Goal: Information Seeking & Learning: Learn about a topic

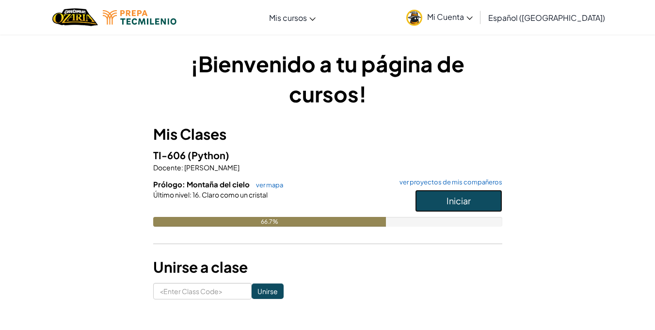
click at [445, 204] on button "Iniciar" at bounding box center [458, 201] width 87 height 22
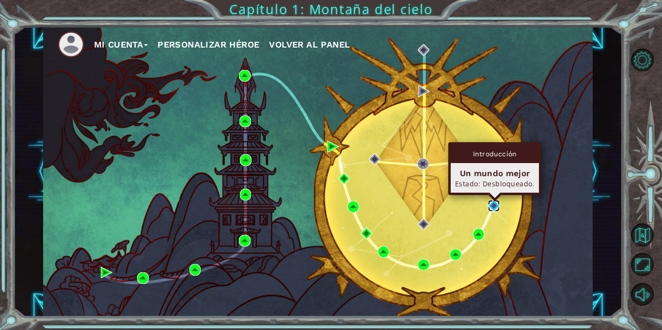
click at [493, 205] on img at bounding box center [494, 206] width 12 height 12
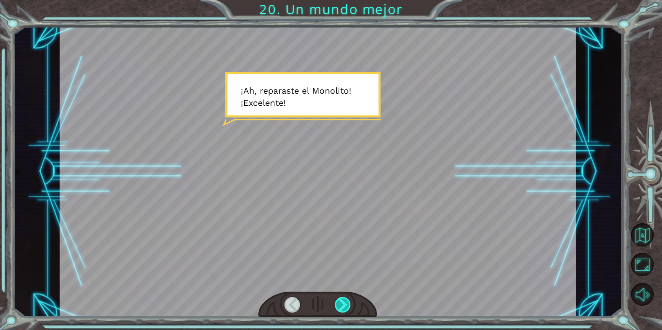
click at [347, 299] on div at bounding box center [343, 305] width 16 height 16
click at [337, 307] on div at bounding box center [343, 305] width 16 height 16
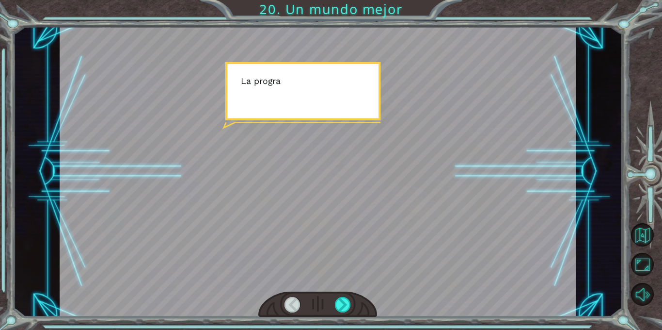
click at [331, 310] on div at bounding box center [317, 304] width 119 height 26
click at [348, 309] on div at bounding box center [343, 305] width 16 height 16
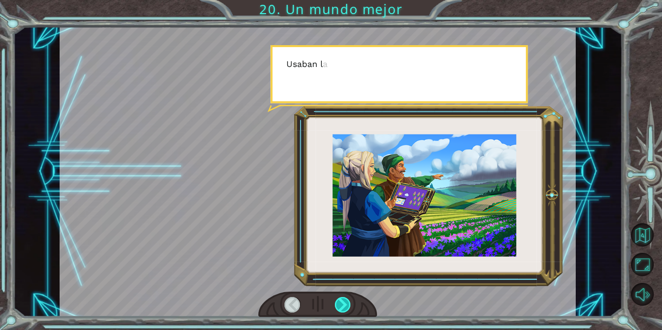
click at [348, 309] on div at bounding box center [343, 305] width 16 height 16
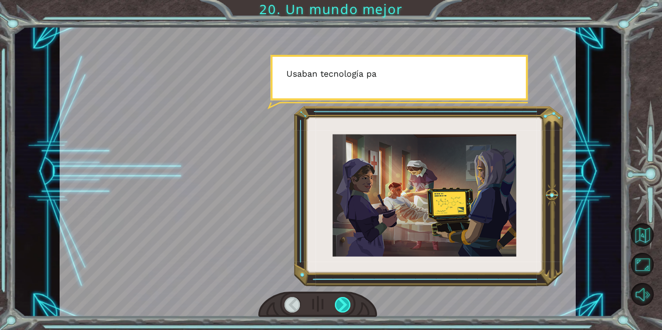
click at [348, 309] on div at bounding box center [343, 305] width 16 height 16
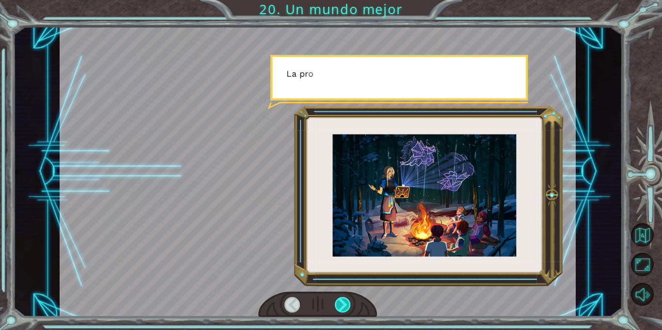
click at [348, 309] on div at bounding box center [343, 305] width 16 height 16
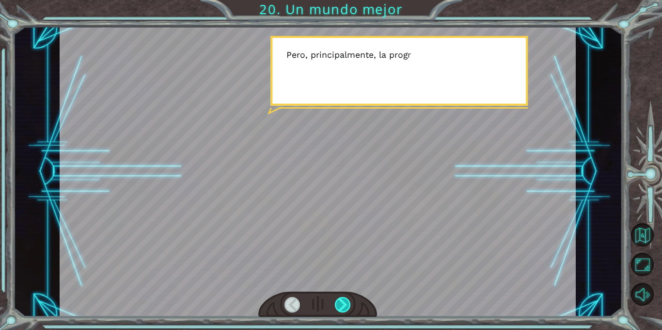
click at [348, 309] on div at bounding box center [343, 305] width 16 height 16
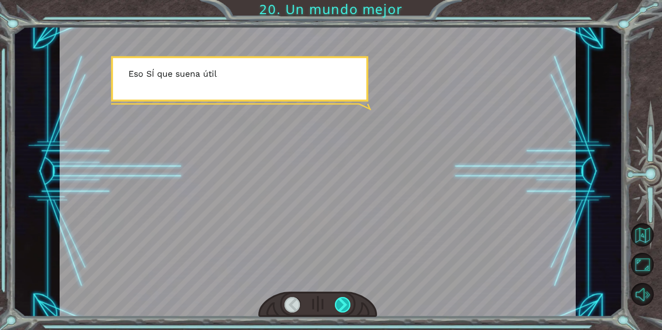
click at [348, 309] on div at bounding box center [343, 305] width 16 height 16
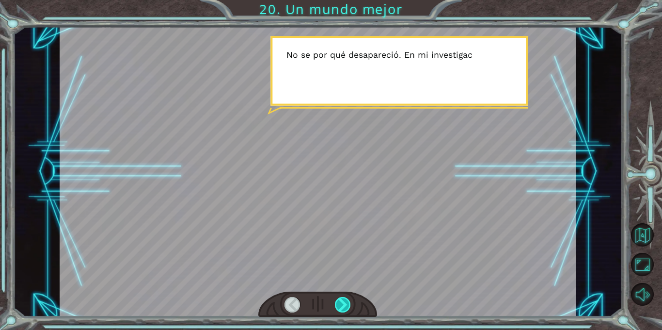
click at [348, 309] on div at bounding box center [343, 305] width 16 height 16
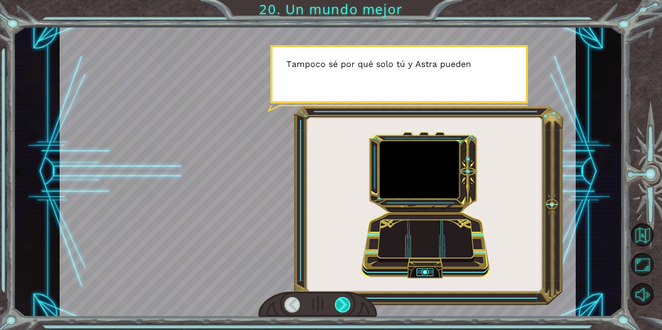
click at [348, 308] on div at bounding box center [343, 305] width 16 height 16
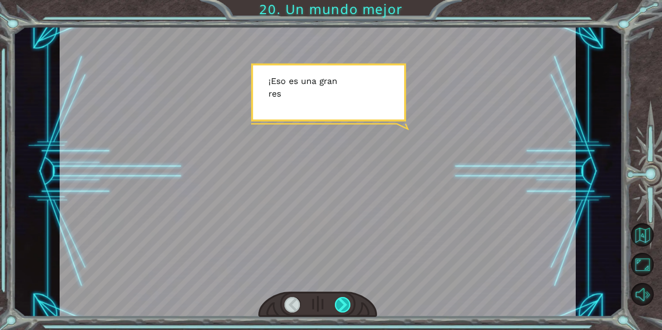
click at [348, 308] on div at bounding box center [343, 305] width 16 height 16
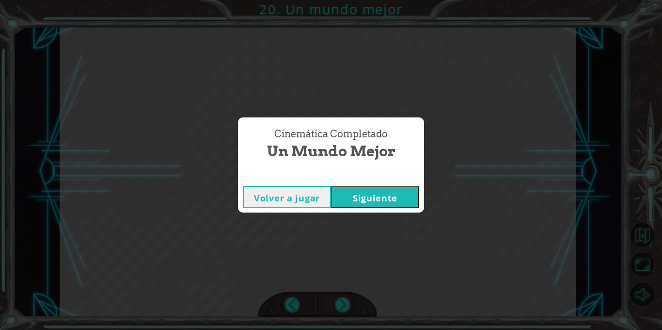
click at [388, 194] on button "Siguiente" at bounding box center [375, 197] width 88 height 22
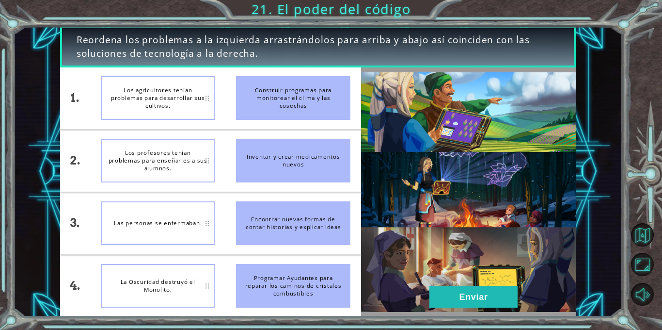
drag, startPoint x: 267, startPoint y: 102, endPoint x: 211, endPoint y: 101, distance: 55.3
click at [221, 101] on div "1. 2. 3. 4. Los agricultores tenían problemas para desarrollar sus cultivos. Lo…" at bounding box center [210, 191] width 301 height 249
click at [185, 176] on div "Los agricultores tenían problemas para desarrollar sus cultivos." at bounding box center [158, 161] width 114 height 44
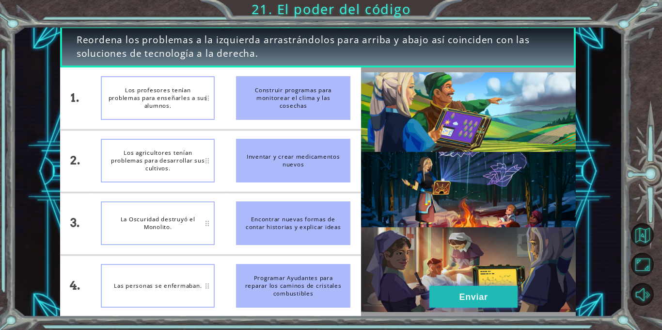
click at [454, 293] on button "Enviar" at bounding box center [474, 297] width 88 height 22
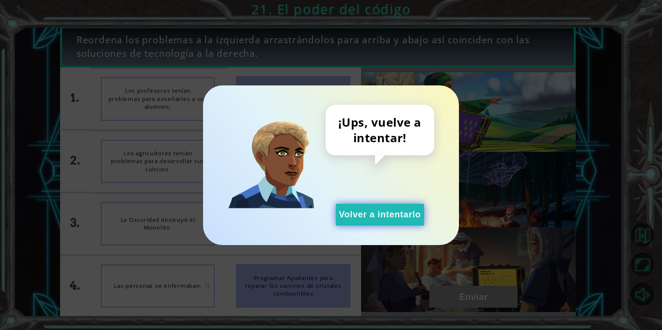
click at [398, 204] on button "Volver a intentarlo" at bounding box center [380, 215] width 88 height 22
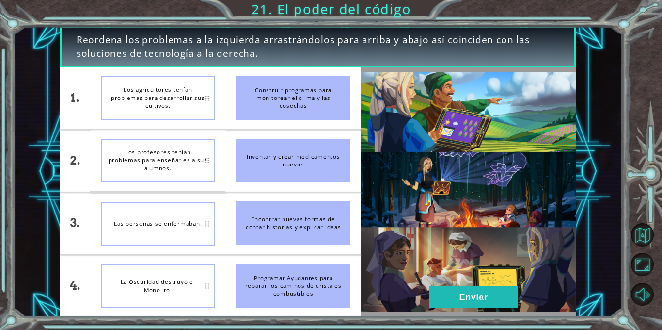
drag, startPoint x: 252, startPoint y: 165, endPoint x: 173, endPoint y: 209, distance: 90.9
click at [173, 208] on div "1. 2. 3. 4. Los agricultores tenían problemas para desarrollar sus cultivos. Lo…" at bounding box center [210, 191] width 301 height 249
click at [279, 247] on li "Encontrar nuevas formas de contar historias y explicar ideas" at bounding box center [293, 223] width 136 height 62
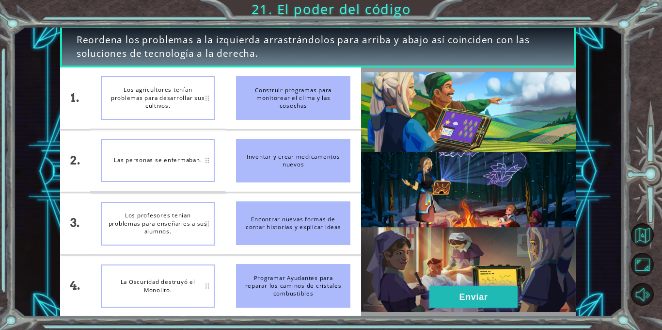
click at [450, 297] on button "Enviar" at bounding box center [474, 297] width 88 height 22
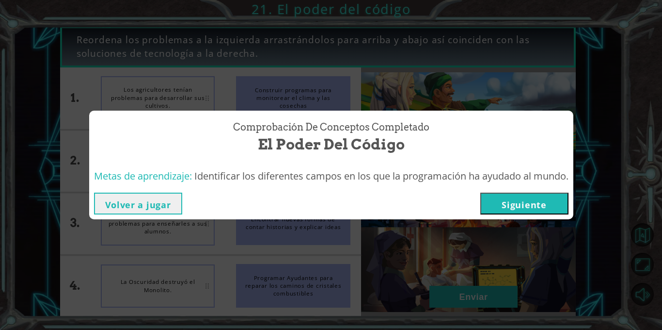
click at [524, 199] on button "Siguiente" at bounding box center [525, 203] width 88 height 22
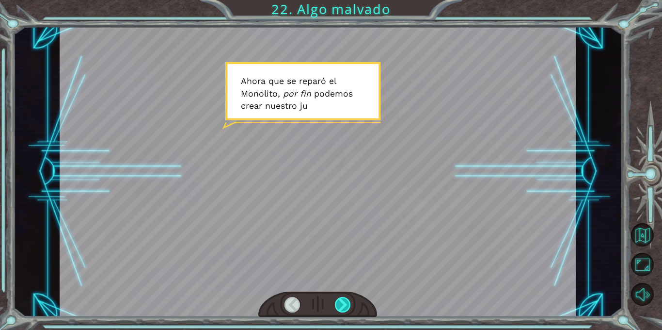
click at [340, 307] on div at bounding box center [343, 305] width 16 height 16
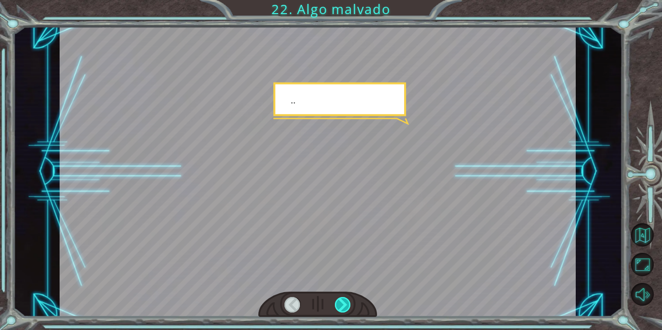
click at [340, 307] on div at bounding box center [343, 305] width 16 height 16
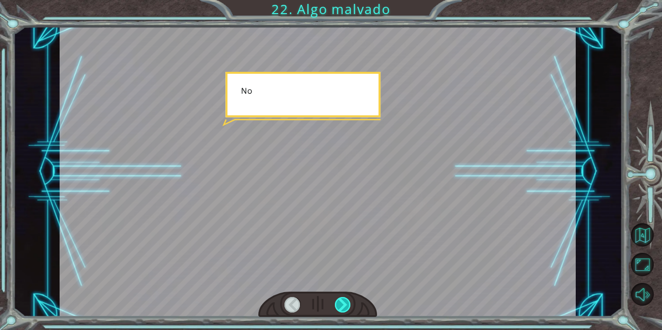
click at [340, 307] on div at bounding box center [343, 305] width 16 height 16
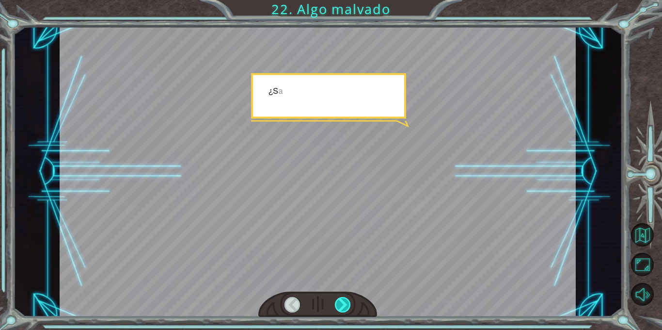
click at [340, 307] on div at bounding box center [343, 305] width 16 height 16
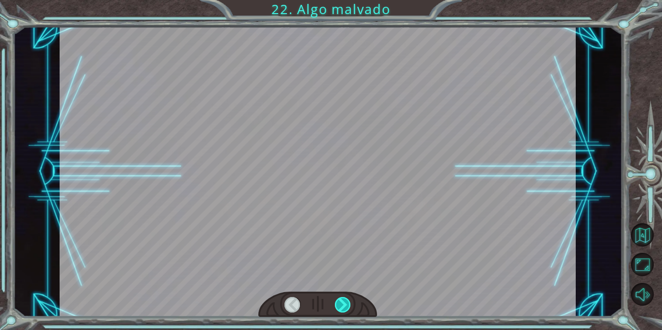
click at [340, 307] on div at bounding box center [343, 305] width 16 height 16
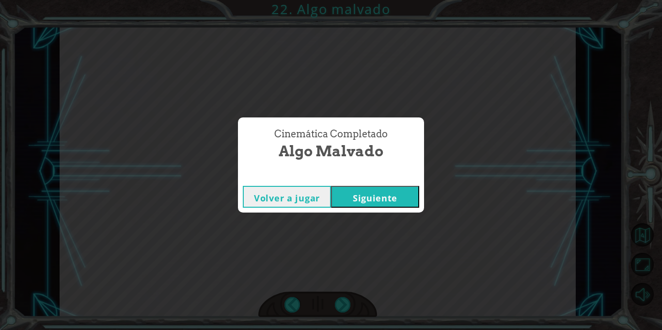
click at [380, 200] on button "Siguiente" at bounding box center [375, 197] width 88 height 22
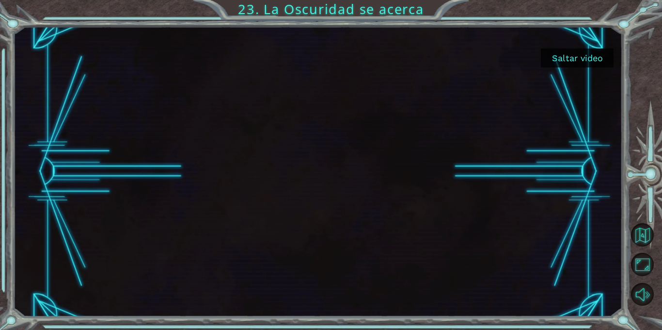
click at [591, 61] on button "Saltar video" at bounding box center [577, 57] width 73 height 19
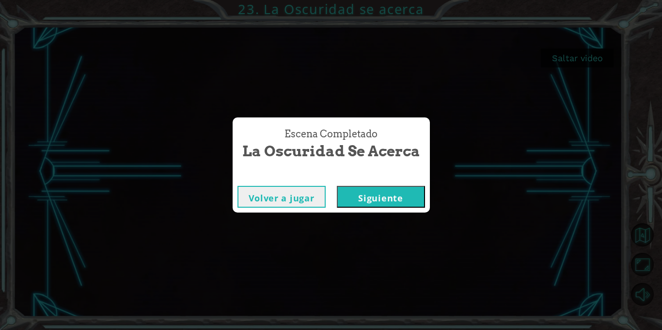
click at [375, 197] on button "Siguiente" at bounding box center [381, 197] width 88 height 22
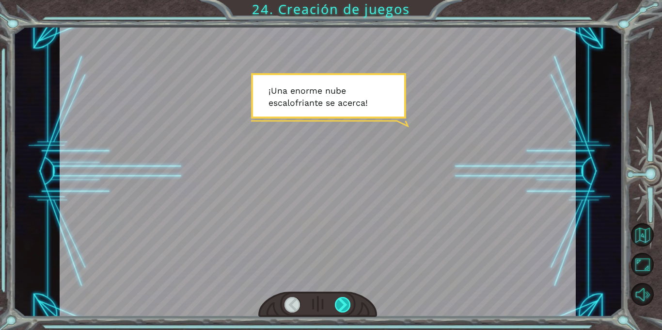
click at [346, 308] on div at bounding box center [343, 305] width 16 height 16
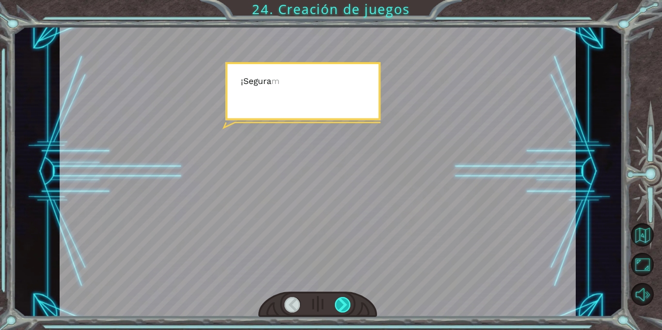
click at [346, 308] on div at bounding box center [343, 305] width 16 height 16
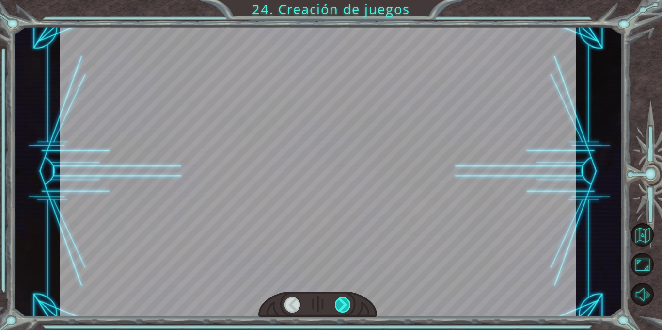
click at [346, 308] on div at bounding box center [343, 305] width 16 height 16
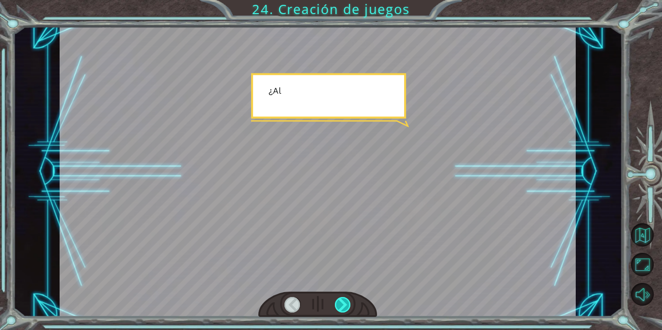
click at [346, 308] on div at bounding box center [343, 305] width 16 height 16
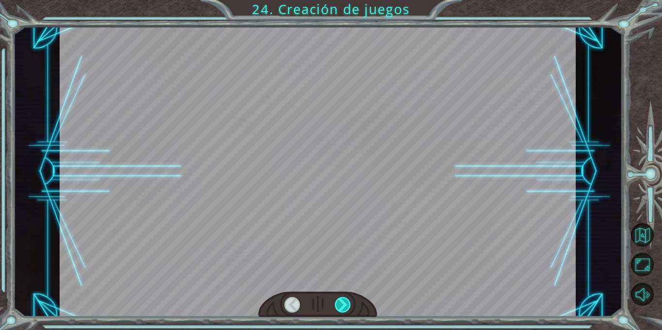
click at [346, 308] on div at bounding box center [343, 305] width 16 height 16
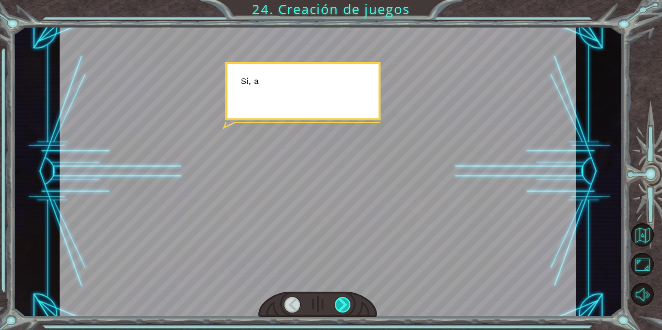
click at [346, 308] on div at bounding box center [343, 305] width 16 height 16
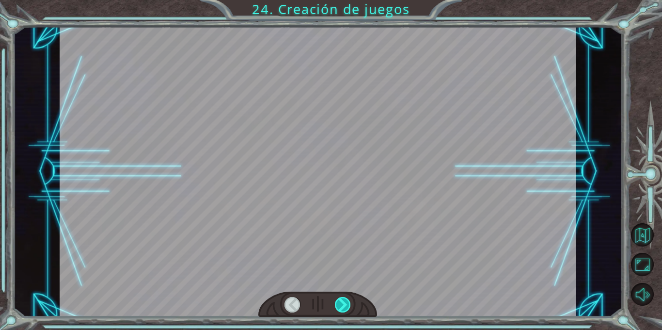
click at [346, 308] on div at bounding box center [343, 305] width 16 height 16
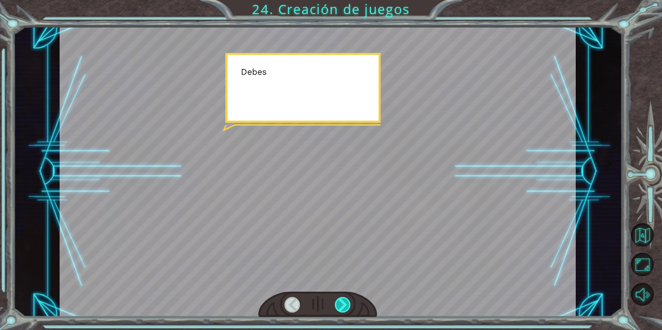
click at [346, 308] on div at bounding box center [343, 305] width 16 height 16
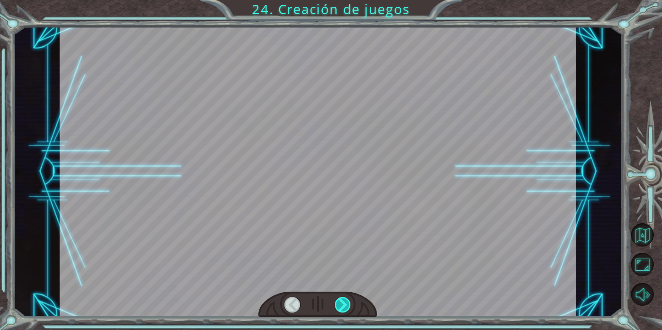
click at [346, 308] on div at bounding box center [343, 305] width 16 height 16
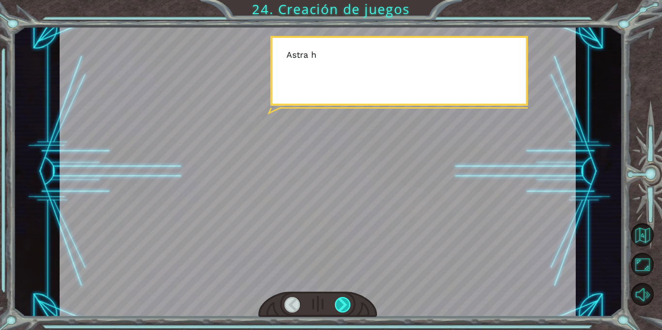
click at [346, 308] on div at bounding box center [343, 305] width 16 height 16
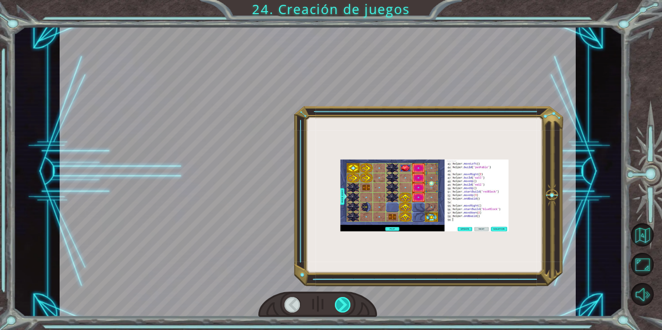
click at [346, 308] on div at bounding box center [343, 305] width 16 height 16
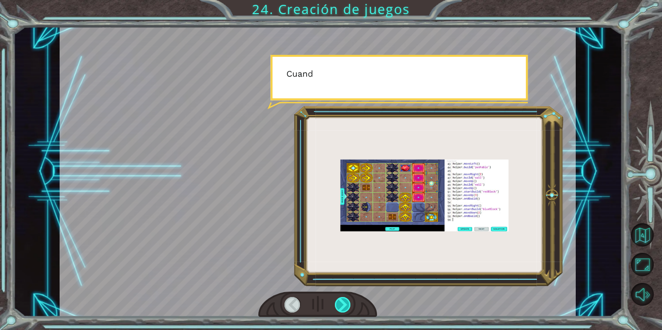
click at [346, 308] on div at bounding box center [343, 305] width 16 height 16
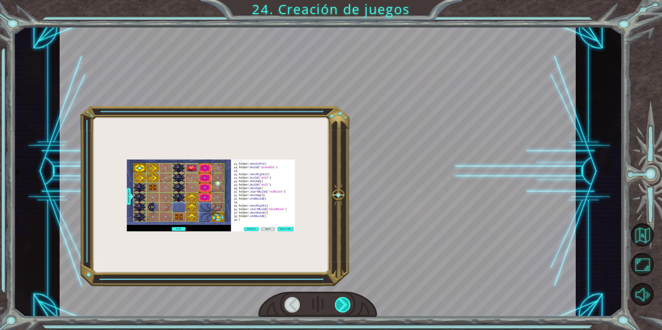
click at [346, 308] on div at bounding box center [343, 305] width 16 height 16
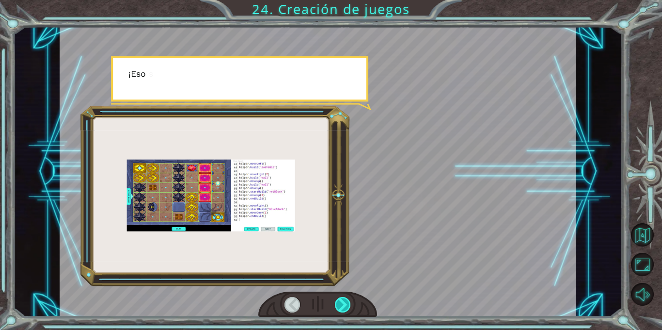
click at [346, 308] on div at bounding box center [343, 305] width 16 height 16
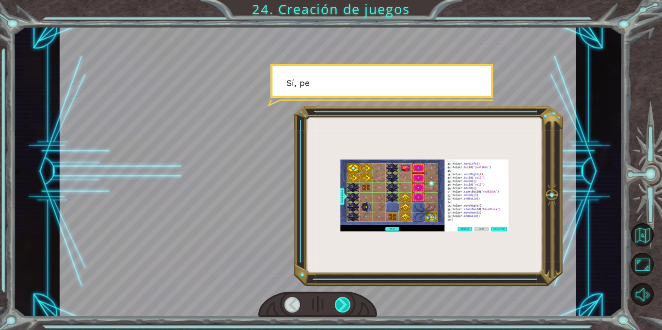
click at [346, 308] on div at bounding box center [343, 305] width 16 height 16
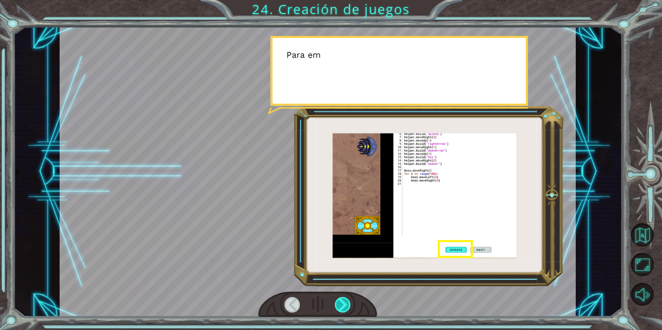
click at [346, 308] on div at bounding box center [343, 305] width 16 height 16
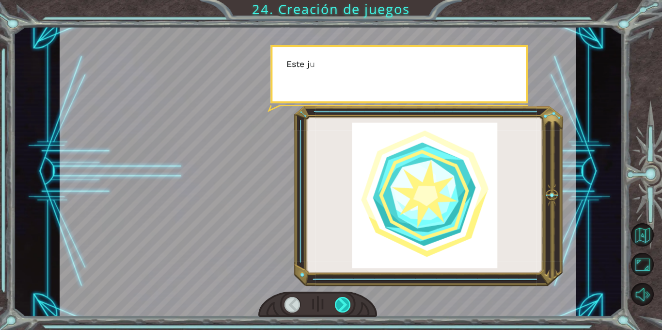
click at [346, 308] on div at bounding box center [343, 305] width 16 height 16
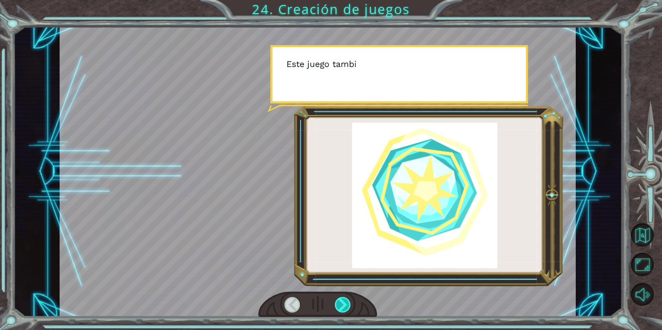
click at [346, 308] on div at bounding box center [343, 305] width 16 height 16
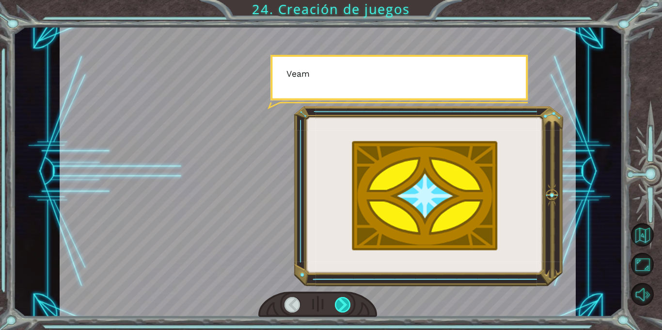
click at [346, 308] on div at bounding box center [343, 305] width 16 height 16
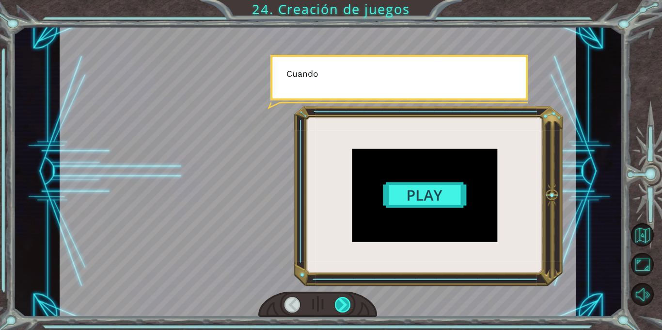
click at [346, 308] on div at bounding box center [343, 305] width 16 height 16
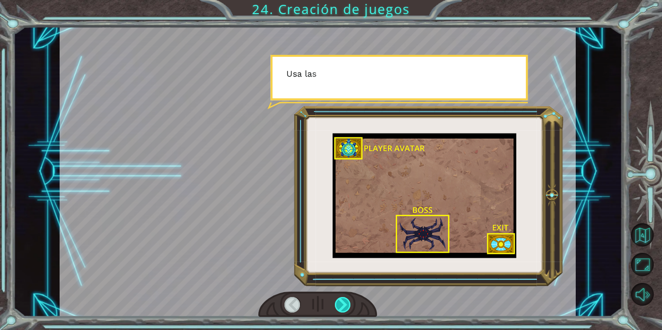
click at [346, 308] on div at bounding box center [343, 305] width 16 height 16
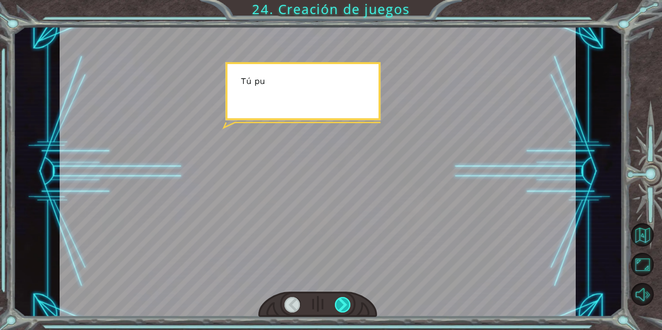
click at [348, 308] on div at bounding box center [343, 305] width 16 height 16
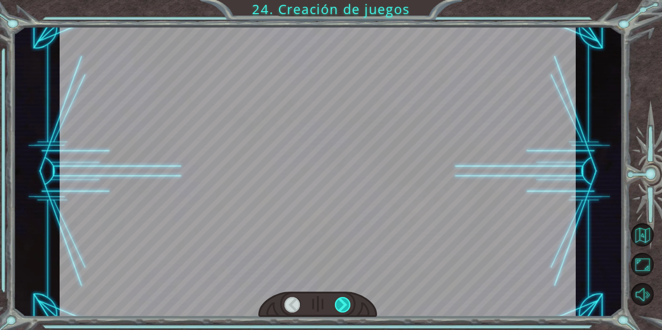
click at [348, 308] on div at bounding box center [343, 305] width 16 height 16
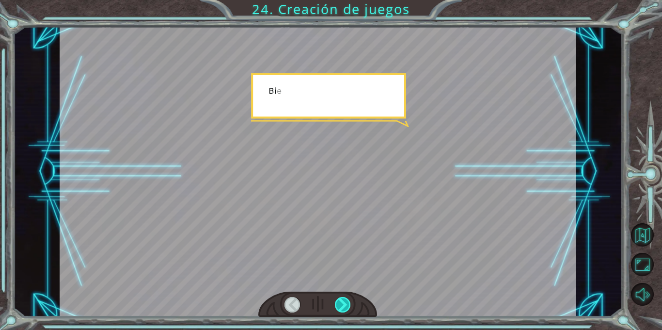
click at [348, 308] on div at bounding box center [343, 305] width 16 height 16
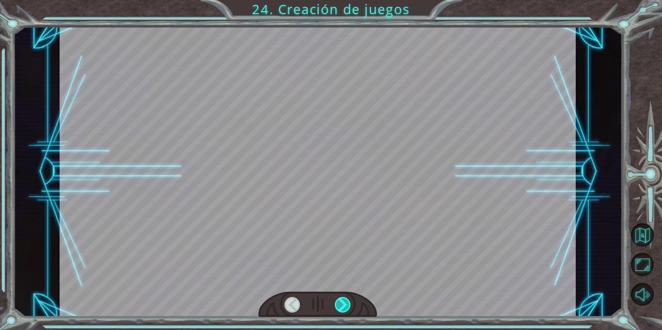
click at [348, 308] on div at bounding box center [343, 305] width 16 height 16
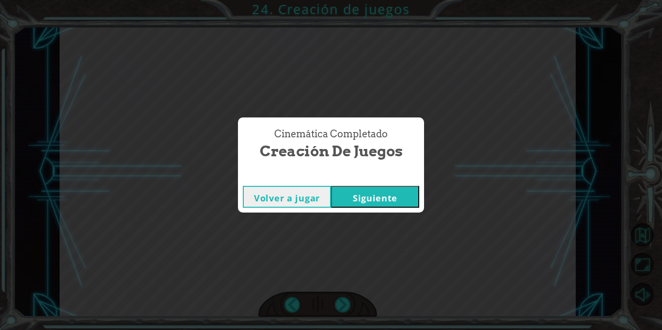
click at [395, 201] on button "Siguiente" at bounding box center [375, 197] width 88 height 22
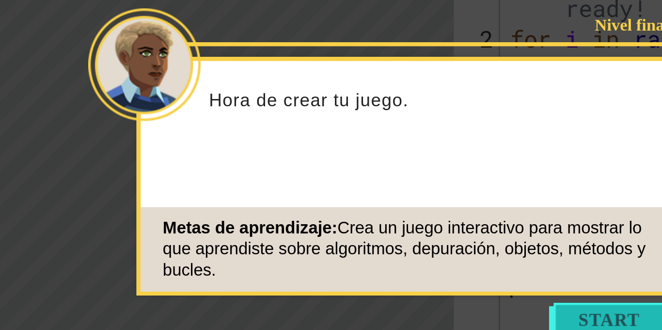
click at [444, 273] on button "Start" at bounding box center [436, 269] width 55 height 16
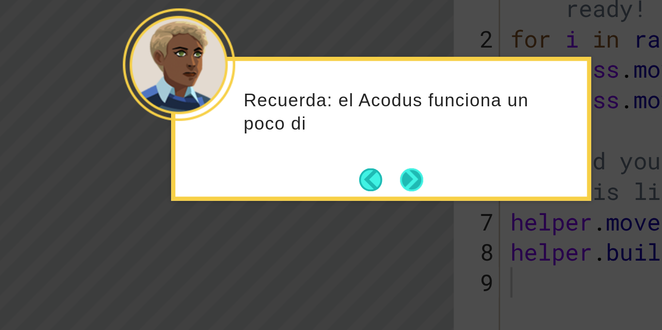
click at [349, 204] on button "Next" at bounding box center [345, 204] width 11 height 11
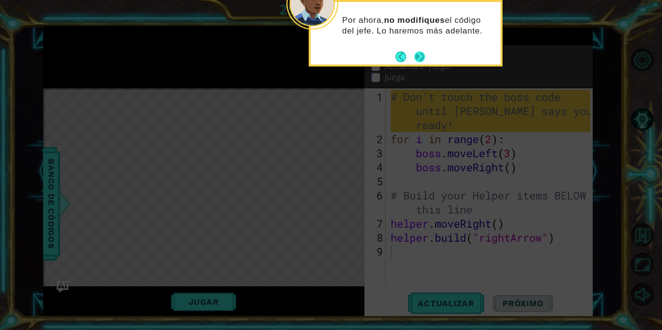
click at [417, 59] on button "Next" at bounding box center [420, 56] width 11 height 11
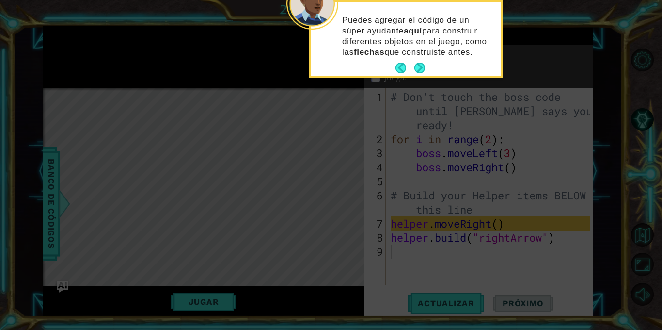
click at [417, 58] on div "Puedes agregar el código de un súper ayudante aquí para construir diferentes ob…" at bounding box center [406, 41] width 190 height 70
click at [420, 68] on button "Next" at bounding box center [420, 68] width 11 height 11
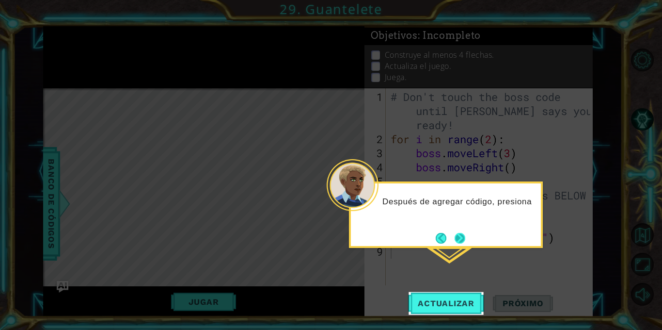
click at [457, 240] on button "Next" at bounding box center [460, 238] width 11 height 11
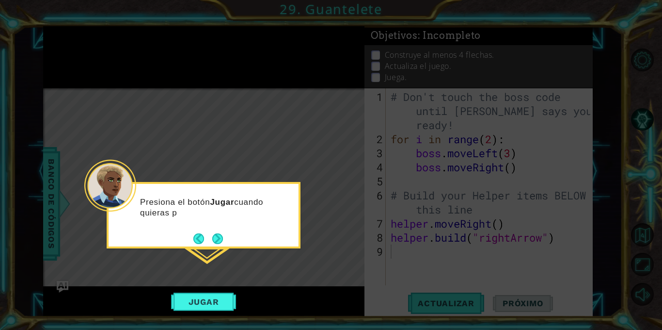
click at [208, 274] on icon at bounding box center [331, 165] width 662 height 330
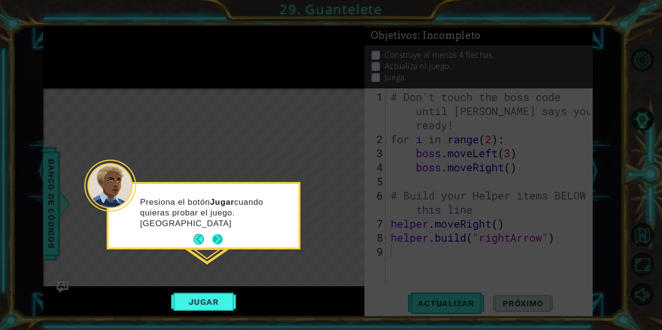
click at [216, 240] on button "Next" at bounding box center [217, 239] width 11 height 11
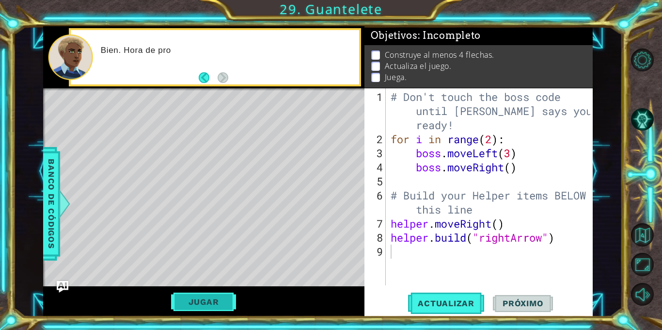
click at [212, 299] on button "Jugar" at bounding box center [203, 301] width 65 height 18
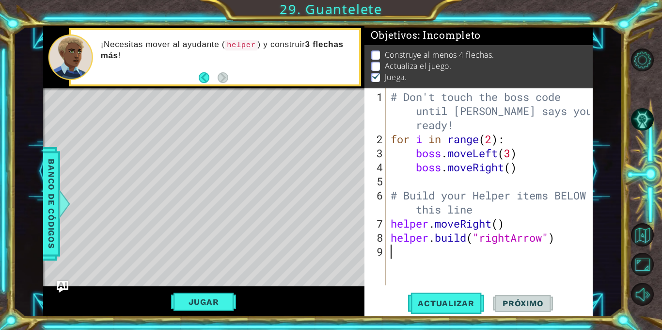
type textarea "h"
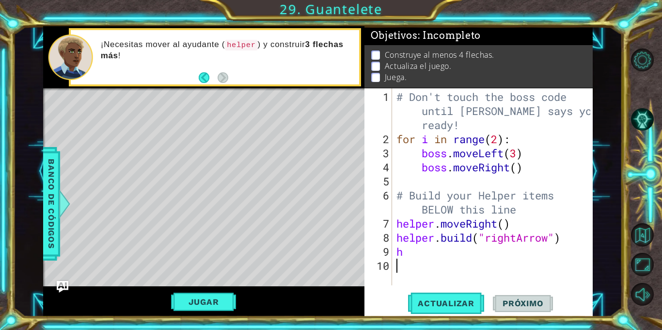
click at [409, 272] on div "# Don't touch the boss code until [PERSON_NAME] says you're ready! for i in ran…" at bounding box center [495, 216] width 201 height 253
click at [419, 254] on div "# Don't touch the boss code until [PERSON_NAME] says you're ready! for i in ran…" at bounding box center [495, 216] width 201 height 253
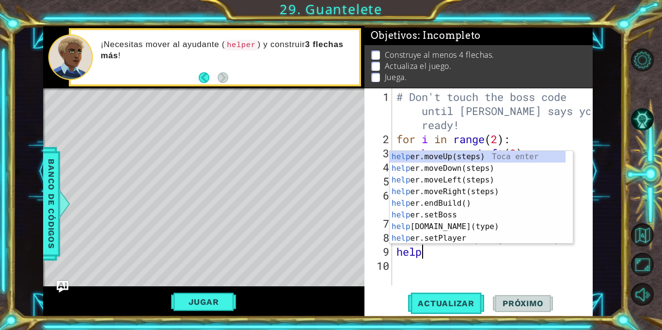
scroll to position [0, 1]
type textarea "helper"
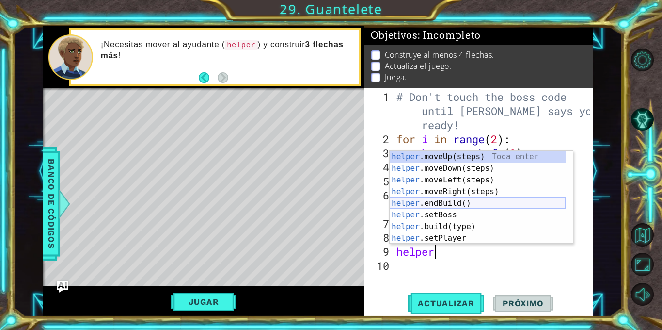
click at [470, 204] on div "helper .moveUp(steps) Toca enter helper .moveDown(steps) Toca enter helper .mov…" at bounding box center [478, 209] width 176 height 116
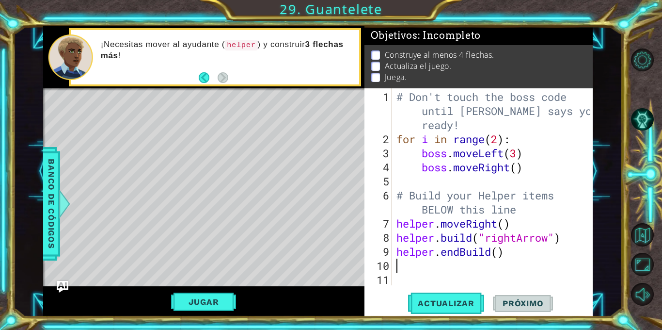
scroll to position [0, 0]
click at [460, 254] on div "# Don't touch the boss code until [PERSON_NAME] says you're ready! for i in ran…" at bounding box center [495, 216] width 201 height 253
click at [477, 250] on div "# Don't touch the boss code until [PERSON_NAME] says you're ready! for i in ran…" at bounding box center [495, 216] width 201 height 253
click at [497, 255] on div "# Don't touch the boss code until [PERSON_NAME] says you're ready! for i in ran…" at bounding box center [495, 216] width 201 height 253
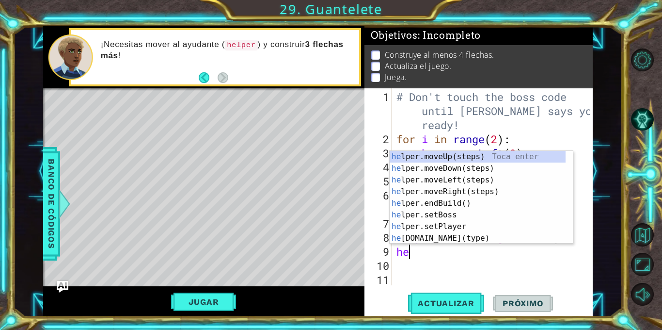
type textarea "h"
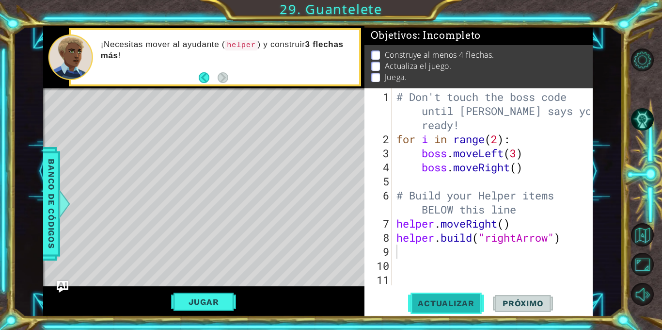
click at [464, 306] on span "Actualizar" at bounding box center [446, 303] width 76 height 10
click at [205, 299] on button "Jugar" at bounding box center [203, 301] width 65 height 18
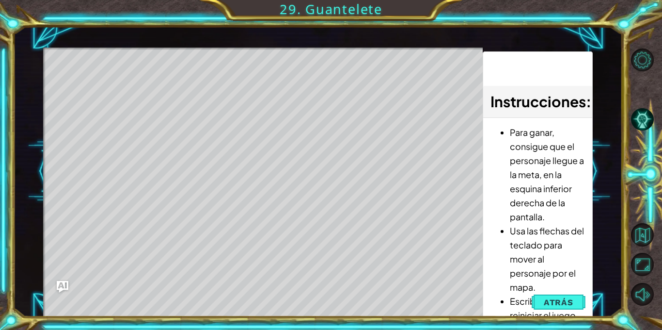
click at [404, 300] on div "Level Map" at bounding box center [267, 191] width 448 height 286
click at [558, 302] on span "Atrás" at bounding box center [559, 302] width 30 height 10
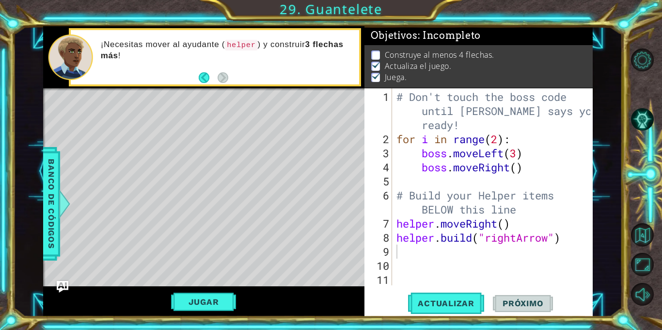
type textarea "[DOMAIN_NAME]("rightArrow")"
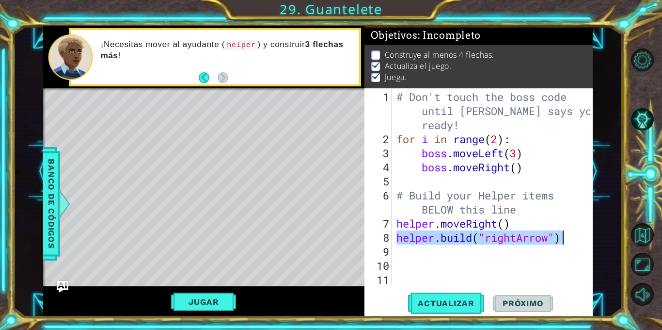
drag, startPoint x: 398, startPoint y: 236, endPoint x: 564, endPoint y: 235, distance: 166.3
click at [564, 236] on div "# Don't touch the boss code until [PERSON_NAME] says you're ready! for i in ran…" at bounding box center [495, 216] width 201 height 253
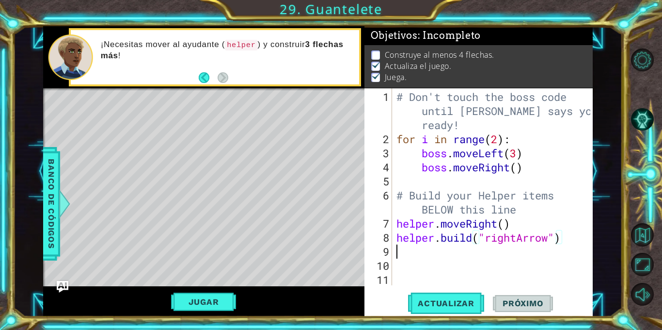
click at [502, 248] on div "# Don't touch the boss code until [PERSON_NAME] says you're ready! for i in ran…" at bounding box center [495, 216] width 201 height 253
paste textarea "[DOMAIN_NAME]("rightArrow")"
type textarea "[DOMAIN_NAME]("rightArrow")"
click at [460, 273] on div "# Don't touch the boss code until [PERSON_NAME] says you're ready! for i in ran…" at bounding box center [495, 216] width 201 height 253
paste textarea "[DOMAIN_NAME]("rightArrow")"
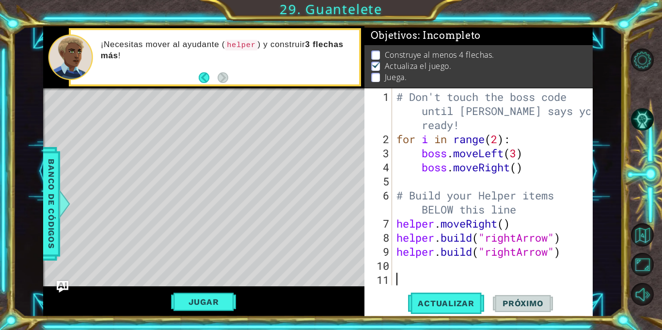
type textarea "[DOMAIN_NAME]("rightArrow")"
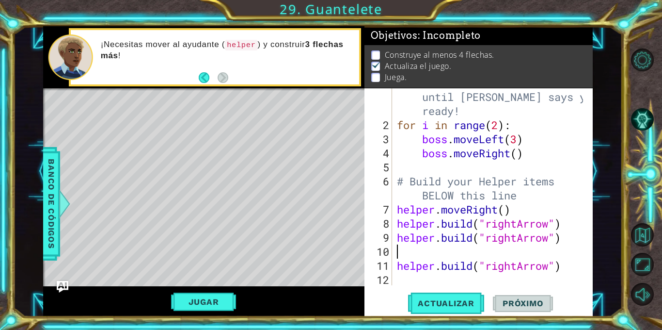
click at [416, 250] on div "# Don't touch the boss code until [PERSON_NAME] says you're ready! for i in ran…" at bounding box center [491, 202] width 193 height 253
paste textarea "[DOMAIN_NAME]("rightArrow")"
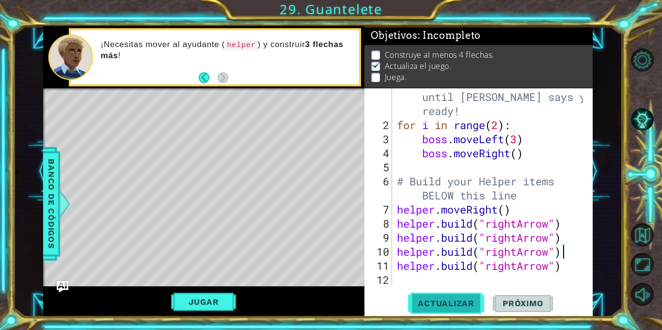
click at [445, 307] on span "Actualizar" at bounding box center [446, 303] width 76 height 10
click at [216, 301] on button "Jugar" at bounding box center [203, 301] width 65 height 18
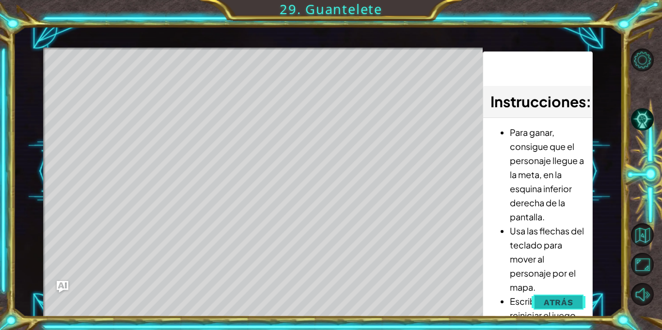
click at [545, 304] on span "Atrás" at bounding box center [559, 302] width 30 height 10
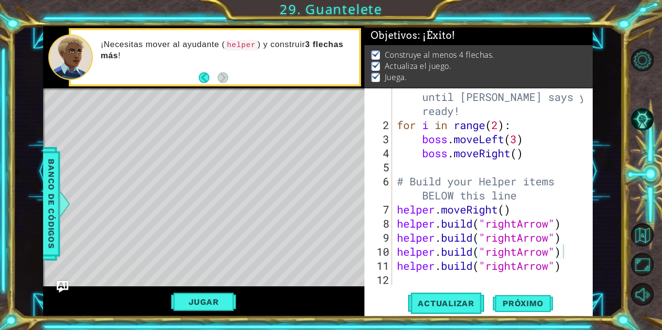
type textarea "helper.moveRight()"
click at [508, 209] on div "# Don't touch the boss code until [PERSON_NAME] says you're ready! for i in ran…" at bounding box center [491, 202] width 193 height 253
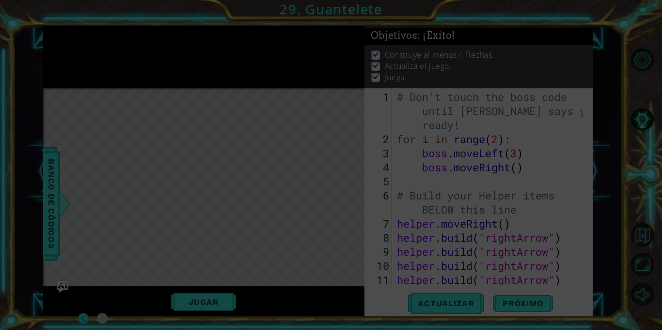
scroll to position [0, 0]
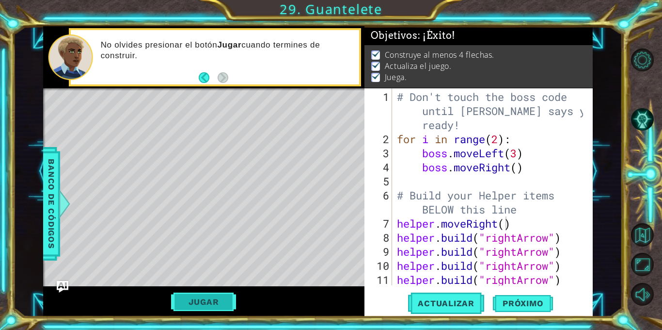
click at [200, 303] on button "Jugar" at bounding box center [203, 301] width 65 height 18
click at [525, 307] on span "Próximo" at bounding box center [523, 305] width 60 height 10
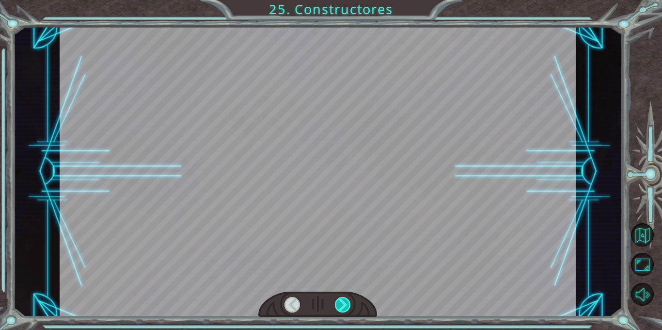
click at [337, 309] on div at bounding box center [343, 305] width 16 height 16
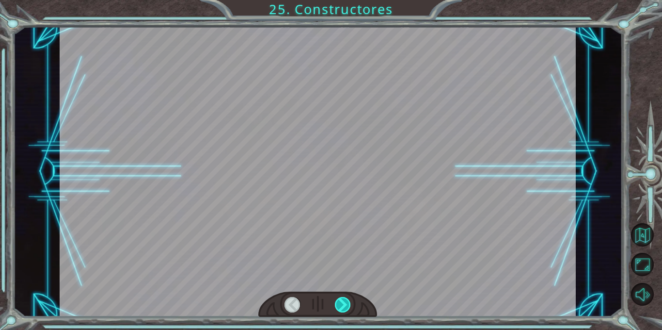
click at [337, 309] on div at bounding box center [343, 305] width 16 height 16
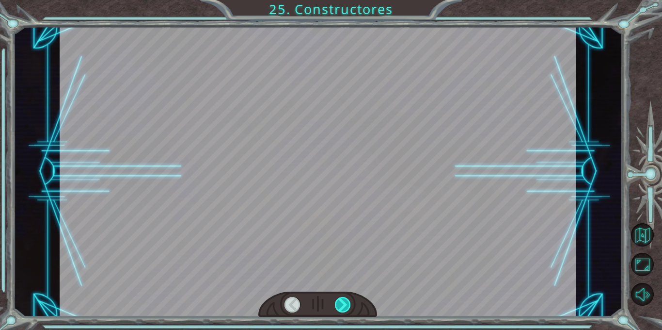
click at [337, 309] on div at bounding box center [343, 305] width 16 height 16
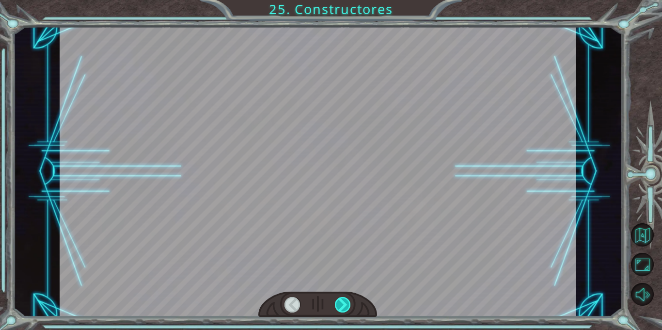
click at [337, 309] on div at bounding box center [343, 305] width 16 height 16
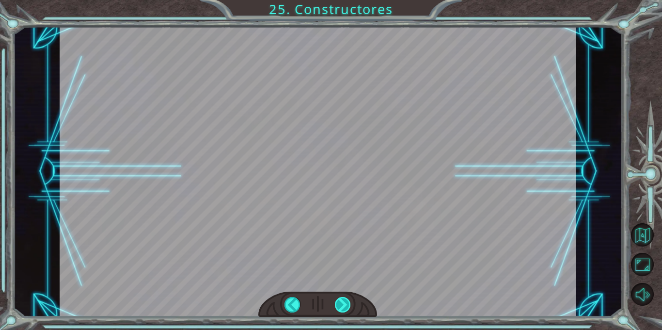
click at [345, 303] on div at bounding box center [343, 305] width 16 height 16
click at [344, 224] on div at bounding box center [318, 171] width 516 height 290
click at [384, 232] on div at bounding box center [318, 171] width 516 height 290
click at [338, 301] on div at bounding box center [343, 305] width 16 height 16
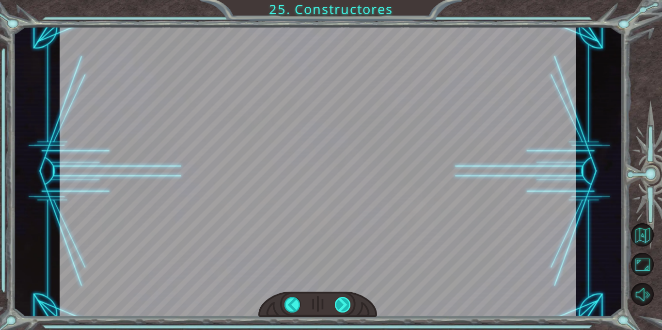
click at [338, 301] on div at bounding box center [343, 305] width 16 height 16
click at [337, 299] on div at bounding box center [343, 305] width 16 height 16
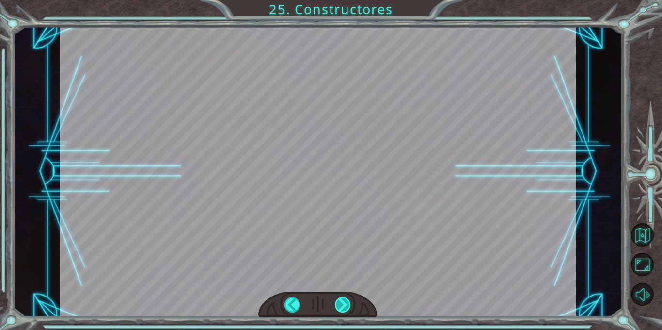
click at [337, 299] on div at bounding box center [343, 305] width 16 height 16
click at [336, 299] on div at bounding box center [343, 305] width 16 height 16
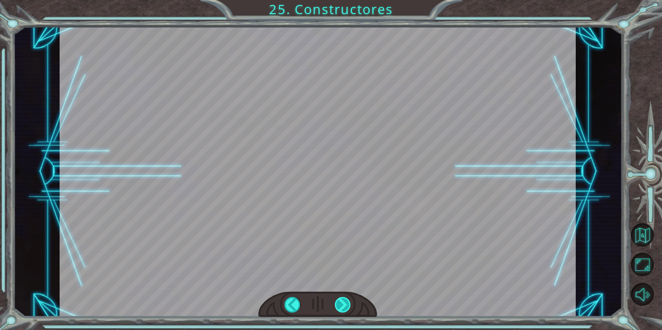
click at [336, 299] on div at bounding box center [343, 305] width 16 height 16
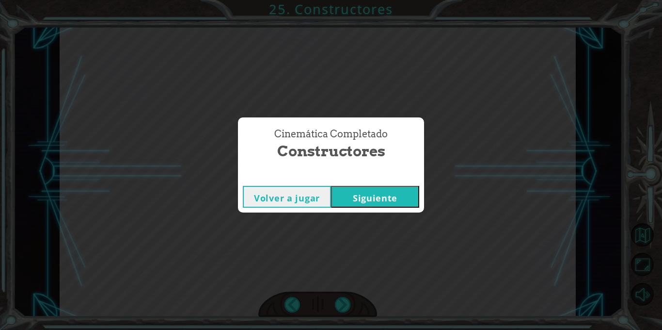
click at [336, 300] on div "Cinemática Completado Constructores Volver a jugar [GEOGRAPHIC_DATA]" at bounding box center [331, 165] width 662 height 330
click at [369, 200] on button "Siguiente" at bounding box center [375, 197] width 88 height 22
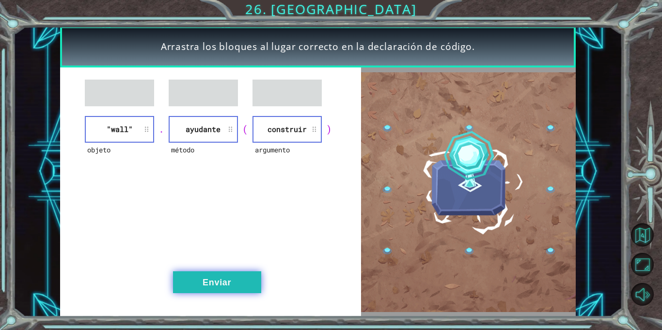
click at [209, 275] on button "Enviar" at bounding box center [217, 282] width 88 height 22
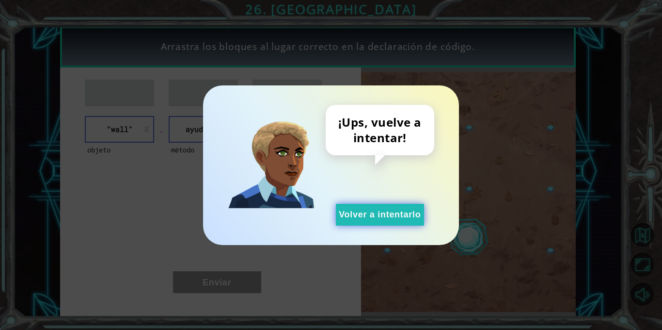
click at [359, 222] on button "Volver a intentarlo" at bounding box center [380, 215] width 88 height 22
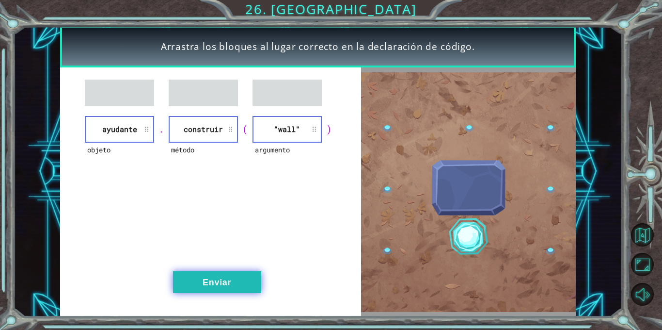
click at [207, 275] on button "Enviar" at bounding box center [217, 282] width 88 height 22
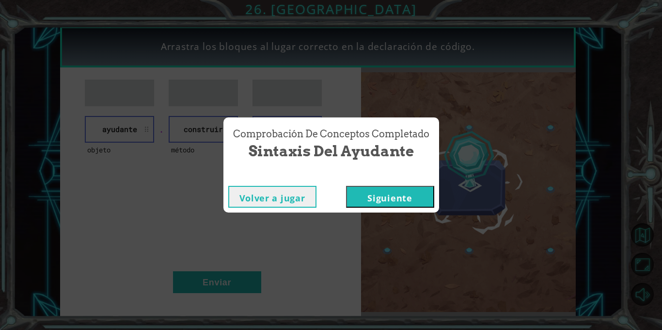
click at [400, 193] on button "Siguiente" at bounding box center [390, 197] width 88 height 22
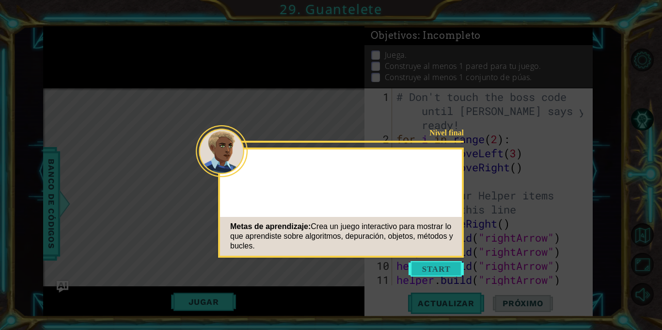
click at [426, 270] on button "Start" at bounding box center [436, 269] width 55 height 16
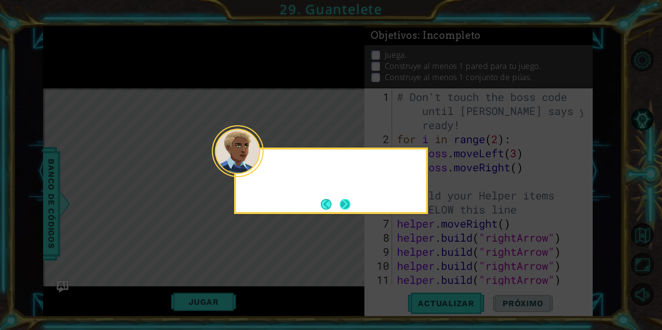
click at [339, 208] on footer at bounding box center [336, 204] width 30 height 15
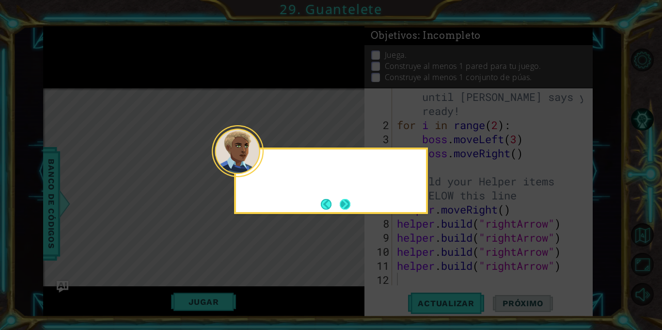
scroll to position [14, 0]
click at [340, 208] on button "Next" at bounding box center [345, 204] width 11 height 11
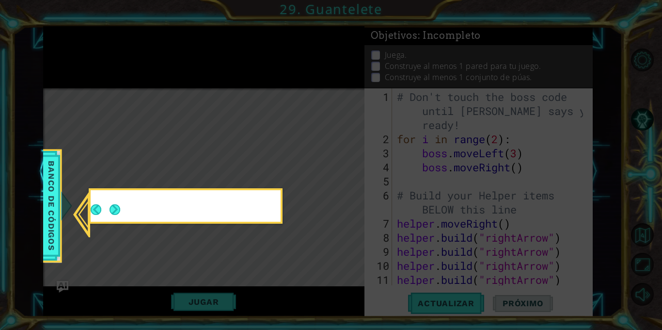
scroll to position [0, 0]
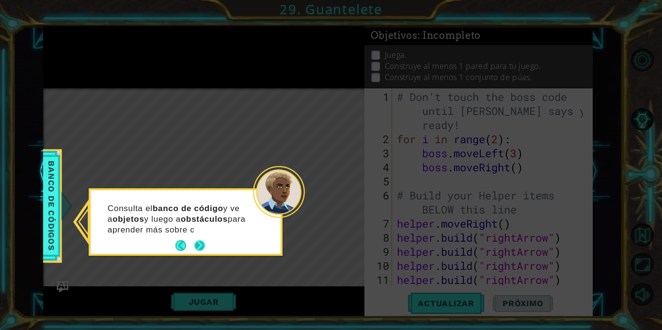
click at [198, 240] on button "Next" at bounding box center [199, 245] width 11 height 11
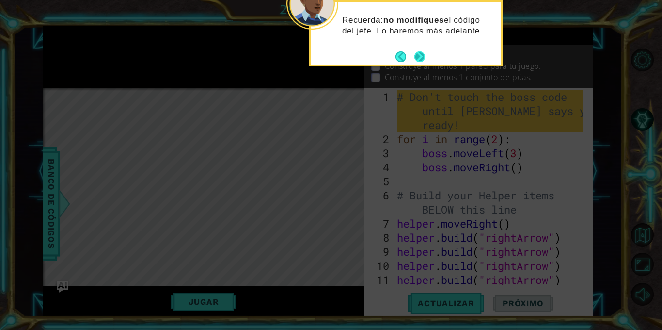
click at [420, 51] on button "Next" at bounding box center [420, 56] width 11 height 11
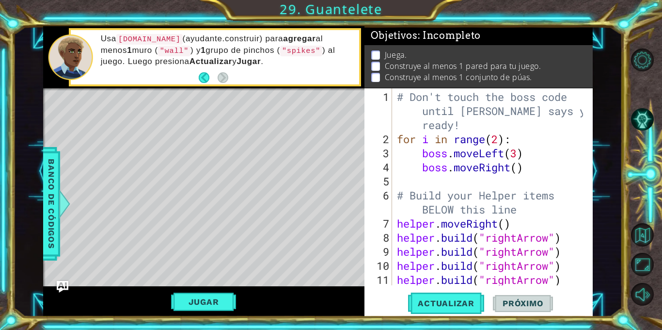
scroll to position [14, 0]
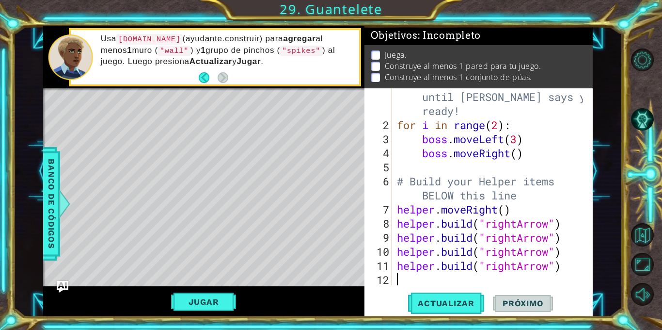
click at [418, 281] on div "# Don't touch the boss code until [PERSON_NAME] says you're ready! for i in ran…" at bounding box center [491, 202] width 193 height 253
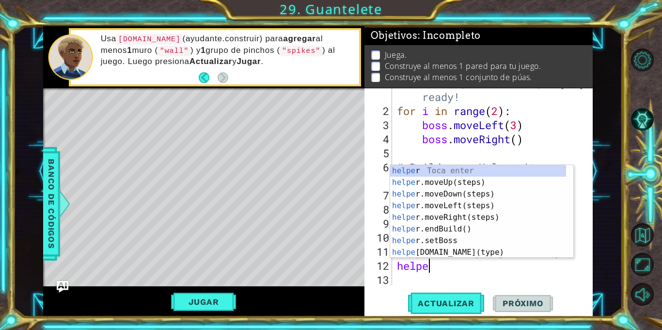
scroll to position [0, 1]
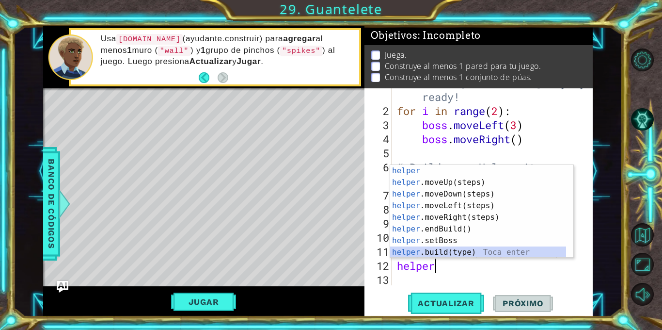
click at [448, 250] on div "helper Toca enter helper .moveUp(steps) Toca enter helper .moveDown(steps) Toca…" at bounding box center [478, 223] width 176 height 116
type textarea "[DOMAIN_NAME]("wall")"
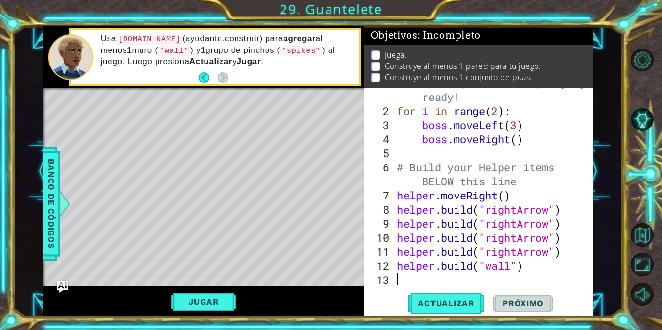
click at [519, 271] on div "# Don't touch the boss code until [PERSON_NAME] says you're ready! for i in ran…" at bounding box center [491, 188] width 193 height 253
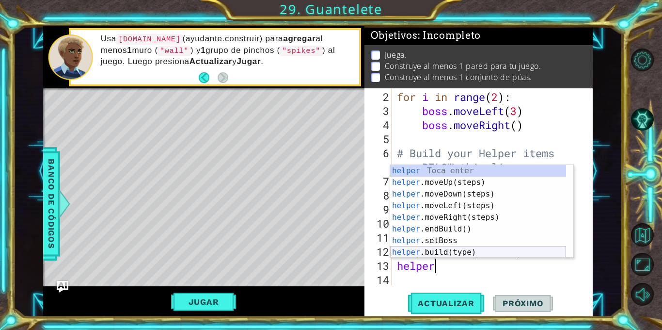
click at [454, 255] on div "helper Toca enter helper .moveUp(steps) Toca enter helper .moveDown(steps) Toca…" at bounding box center [478, 223] width 176 height 116
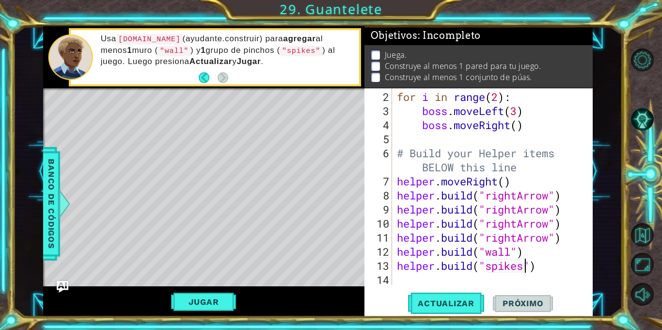
scroll to position [0, 6]
click at [448, 309] on button "Actualizar" at bounding box center [446, 303] width 76 height 23
click at [199, 301] on button "Jugar" at bounding box center [203, 301] width 65 height 18
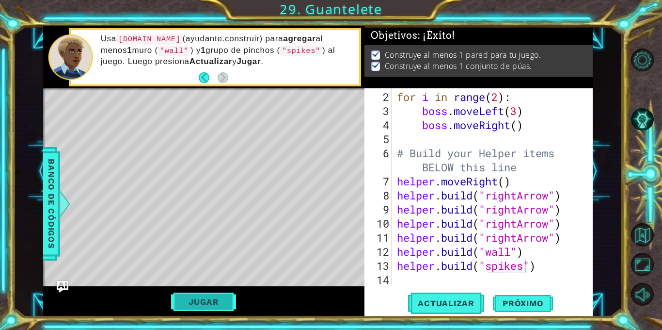
scroll to position [1, 0]
click at [517, 307] on span "Próximo" at bounding box center [523, 304] width 60 height 10
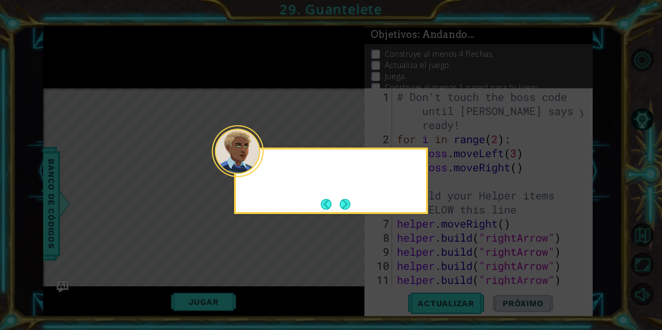
scroll to position [0, 0]
click at [350, 201] on button "Next" at bounding box center [345, 204] width 11 height 11
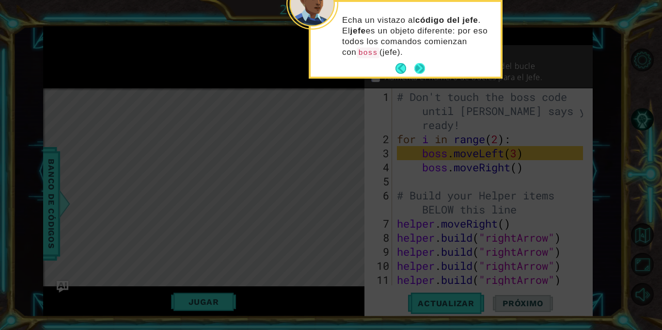
click at [414, 65] on footer at bounding box center [411, 68] width 30 height 15
click at [415, 65] on button "Next" at bounding box center [420, 68] width 11 height 11
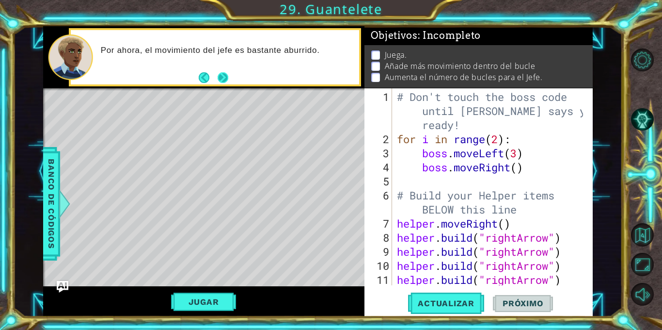
click at [218, 76] on button "Next" at bounding box center [223, 77] width 11 height 11
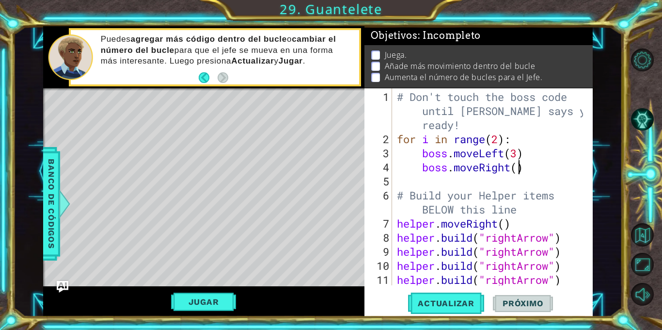
click at [517, 171] on div "# Don't touch the boss code until [PERSON_NAME] says you're ready! for i in ran…" at bounding box center [491, 216] width 193 height 253
click at [518, 153] on div "# Don't touch the boss code until [PERSON_NAME] says you're ready! for i in ran…" at bounding box center [491, 216] width 193 height 253
click at [518, 167] on div "# Don't touch the boss code until [PERSON_NAME] says you're ready! for i in ran…" at bounding box center [491, 216] width 193 height 253
click at [528, 171] on div "# Don't touch the boss code until [PERSON_NAME] says you're ready! for i in ran…" at bounding box center [491, 216] width 193 height 253
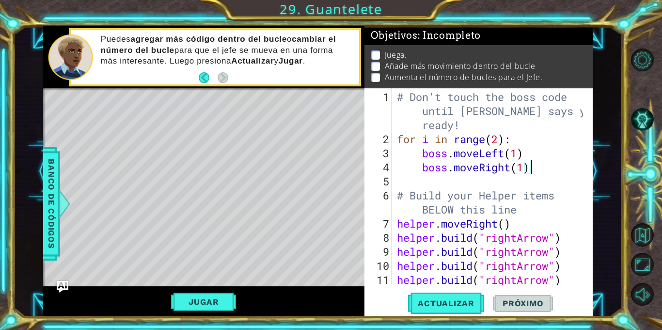
click at [532, 170] on div "# Don't touch the boss code until [PERSON_NAME] says you're ready! for i in ran…" at bounding box center [491, 216] width 193 height 253
click at [530, 156] on div "# Don't touch the boss code until [PERSON_NAME] says you're ready! for i in ran…" at bounding box center [491, 216] width 193 height 253
type textarea "boss.moveLeft(1)"
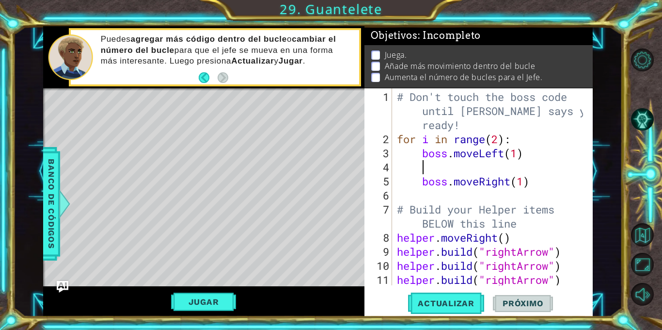
type textarea "b"
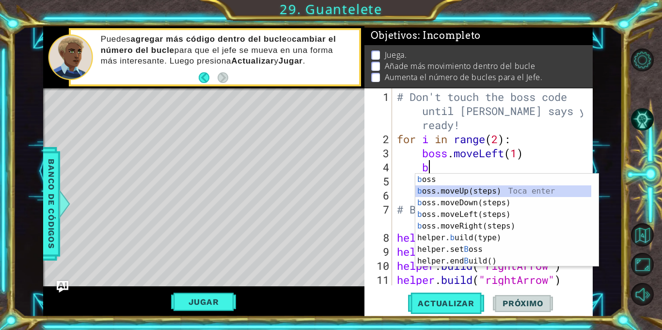
click at [467, 191] on div "b oss Toca enter b oss.moveUp(steps) Toca enter b oss.moveDown(steps) Toca ente…" at bounding box center [507, 232] width 183 height 116
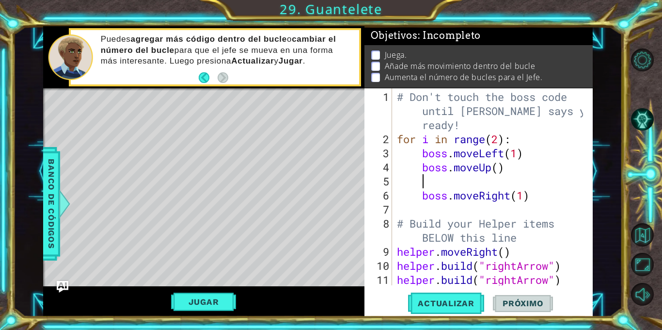
scroll to position [0, 0]
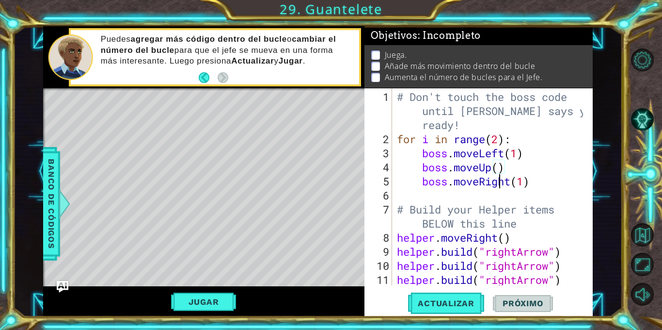
click at [497, 173] on div "# Don't touch the boss code until [PERSON_NAME] says you're ready! for i in ran…" at bounding box center [491, 216] width 193 height 253
click at [499, 170] on div "# Don't touch the boss code until [PERSON_NAME] says you're ready! for i in ran…" at bounding box center [491, 216] width 193 height 253
click at [542, 186] on div "# Don't touch the boss code until [PERSON_NAME] says you're ready! for i in ran…" at bounding box center [491, 216] width 193 height 253
type textarea "boss.moveRight(1)"
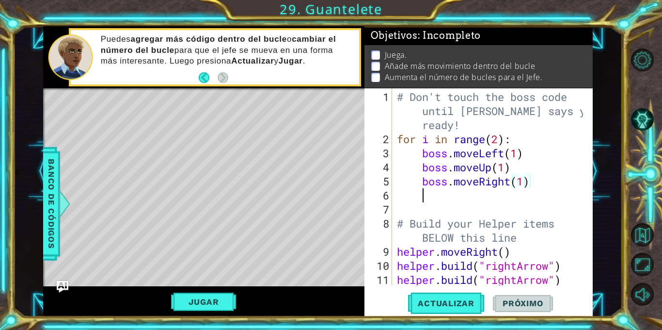
scroll to position [0, 0]
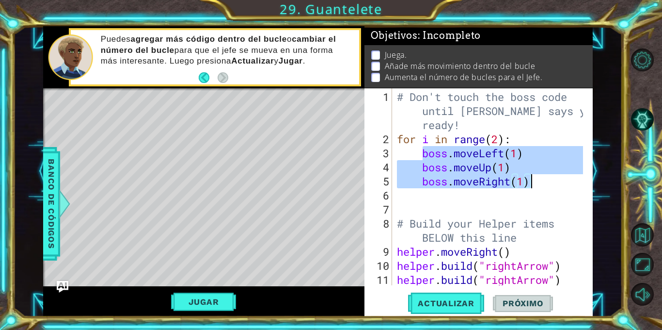
drag, startPoint x: 420, startPoint y: 153, endPoint x: 533, endPoint y: 185, distance: 117.4
click at [533, 185] on div "# Don't touch the boss code until [PERSON_NAME] says you're ready! for i in ran…" at bounding box center [491, 216] width 193 height 253
type textarea "boss.moveUp(1) boss.moveRight(1)"
click at [536, 193] on div "# Don't touch the boss code until [PERSON_NAME] says you're ready! for i in ran…" at bounding box center [491, 216] width 193 height 253
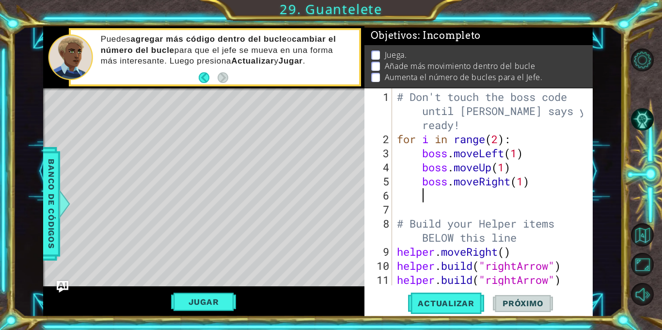
paste textarea "boss.moveRight(1)"
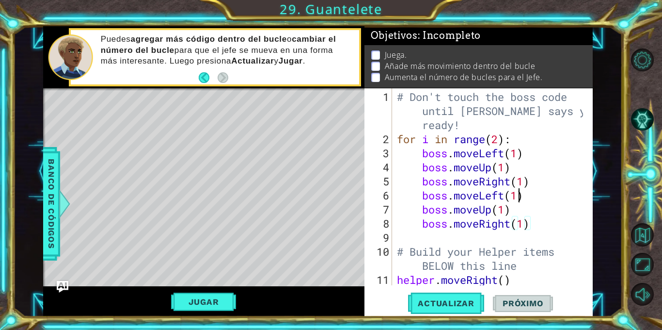
click at [519, 193] on div "# Don't touch the boss code until [PERSON_NAME] says you're ready! for i in ran…" at bounding box center [491, 216] width 193 height 253
click at [504, 209] on div "# Don't touch the boss code until [PERSON_NAME] says you're ready! for i in ran…" at bounding box center [491, 216] width 193 height 253
click at [527, 228] on div "# Don't touch the boss code until [PERSON_NAME] says you're ready! for i in ran…" at bounding box center [491, 216] width 193 height 253
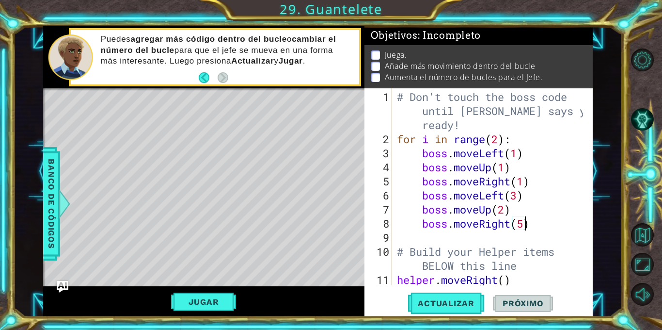
scroll to position [0, 5]
click at [459, 314] on button "Actualizar" at bounding box center [446, 303] width 76 height 23
click at [212, 304] on button "Jugar" at bounding box center [203, 301] width 65 height 18
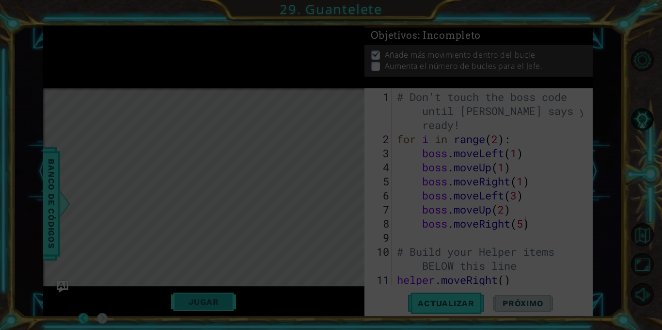
scroll to position [1, 0]
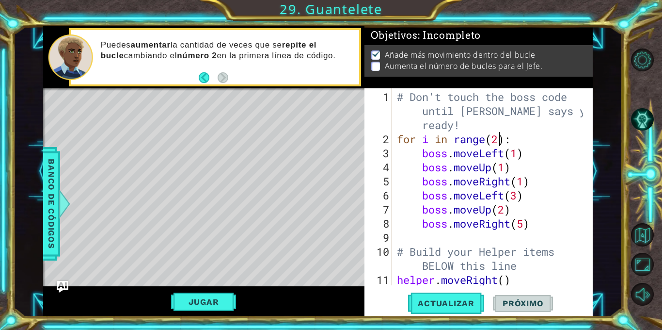
click at [498, 140] on div "# Don't touch the boss code until [PERSON_NAME] says you're ready! for i in ran…" at bounding box center [491, 216] width 193 height 253
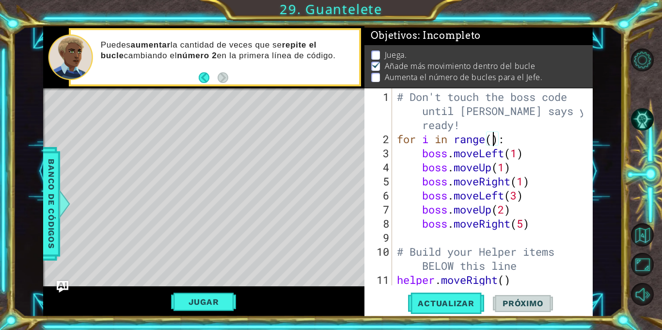
scroll to position [0, 0]
type textarea "for i in range(7):"
click at [455, 302] on span "Actualizar" at bounding box center [446, 303] width 76 height 10
click at [218, 304] on button "Jugar" at bounding box center [203, 301] width 65 height 18
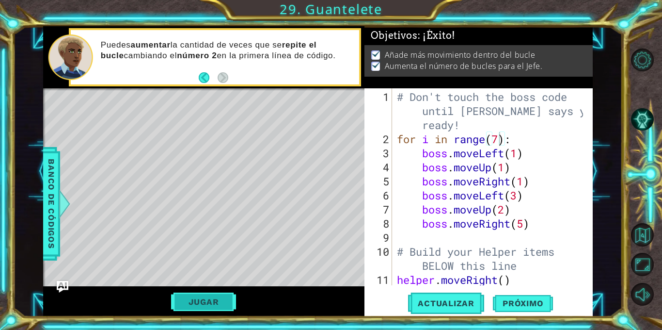
scroll to position [1, 0]
click at [521, 301] on span "Próximo" at bounding box center [523, 306] width 60 height 10
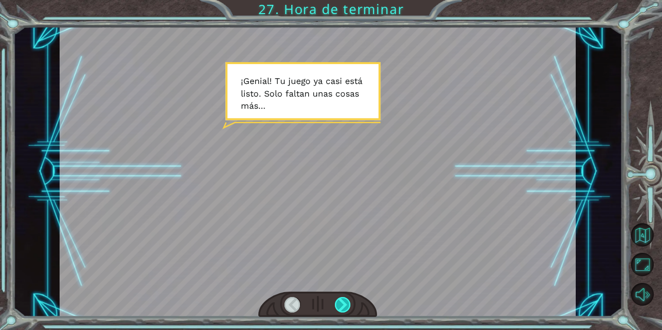
click at [339, 308] on div at bounding box center [343, 305] width 16 height 16
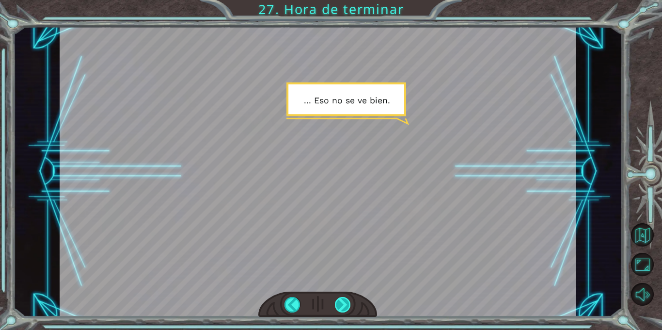
click at [340, 303] on div at bounding box center [343, 305] width 16 height 16
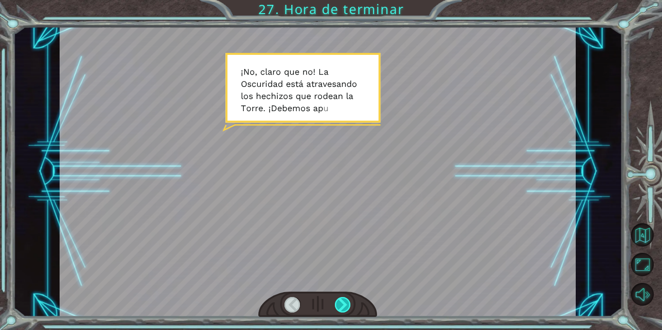
click at [338, 303] on div at bounding box center [343, 305] width 16 height 16
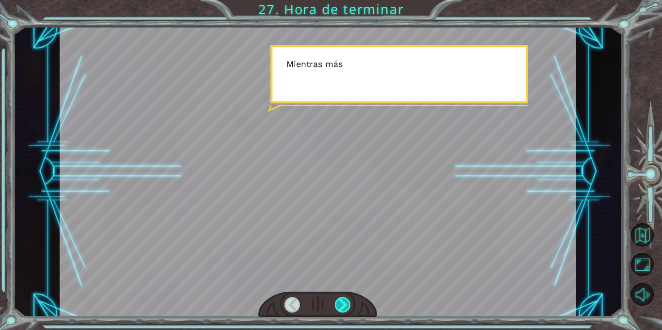
click at [338, 303] on div at bounding box center [343, 305] width 16 height 16
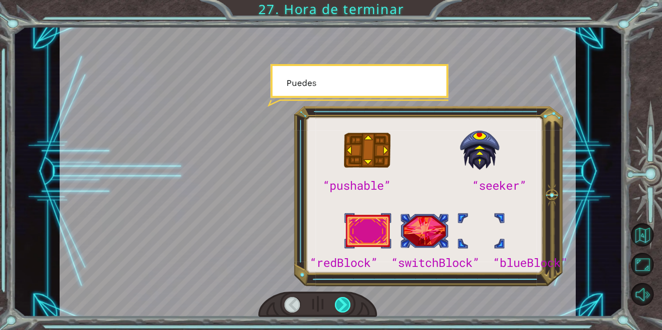
click at [338, 303] on div at bounding box center [343, 305] width 16 height 16
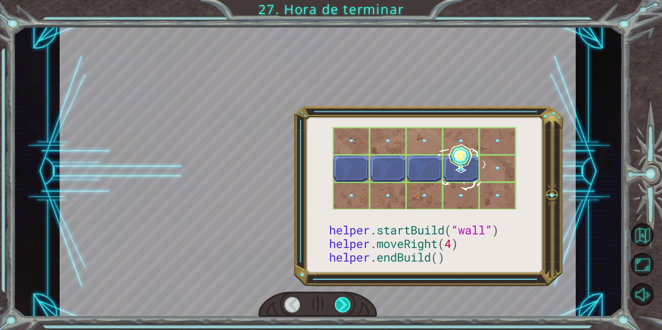
click at [338, 303] on div at bounding box center [343, 305] width 16 height 16
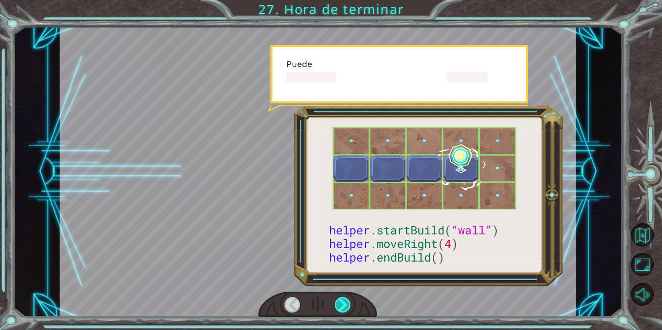
click at [338, 303] on div at bounding box center [343, 305] width 16 height 16
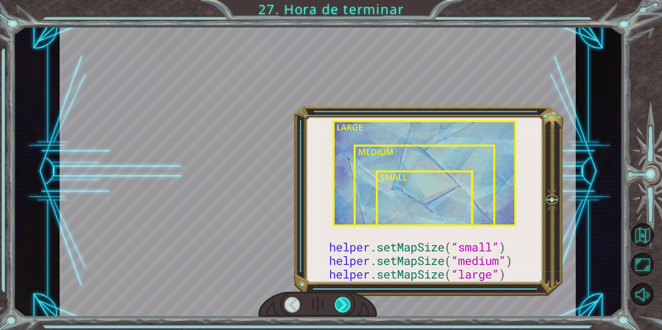
click at [338, 303] on div at bounding box center [343, 305] width 16 height 16
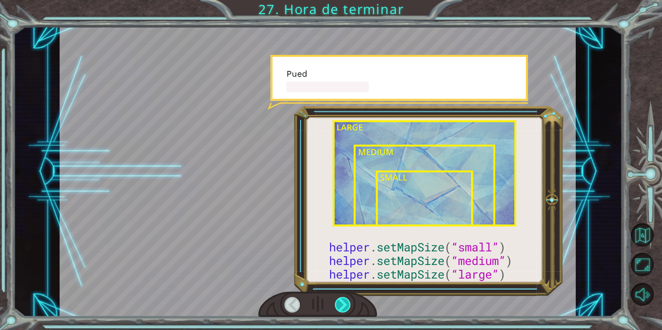
click at [338, 303] on div at bounding box center [343, 305] width 16 height 16
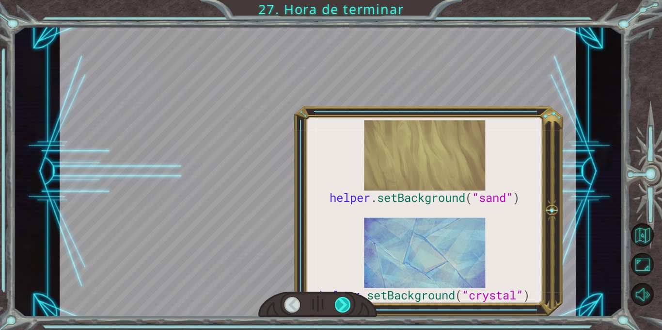
click at [338, 303] on div at bounding box center [343, 305] width 16 height 16
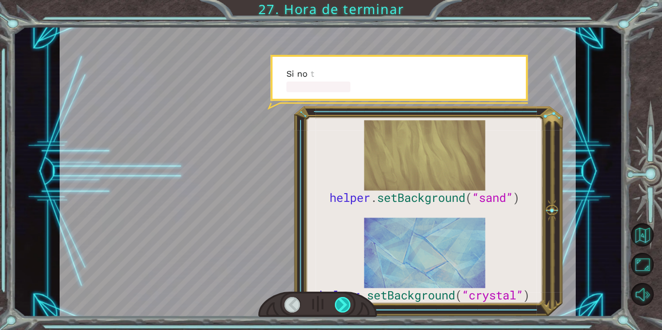
click at [338, 303] on div at bounding box center [343, 305] width 16 height 16
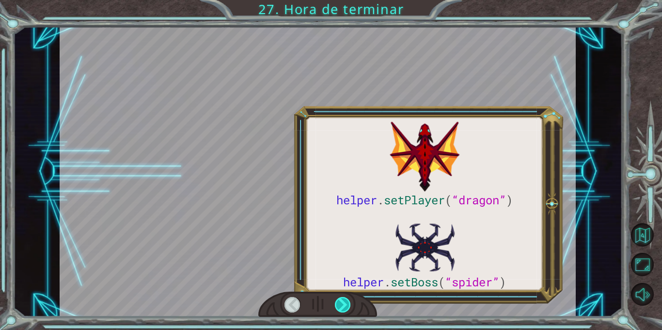
click at [338, 303] on div at bounding box center [343, 305] width 16 height 16
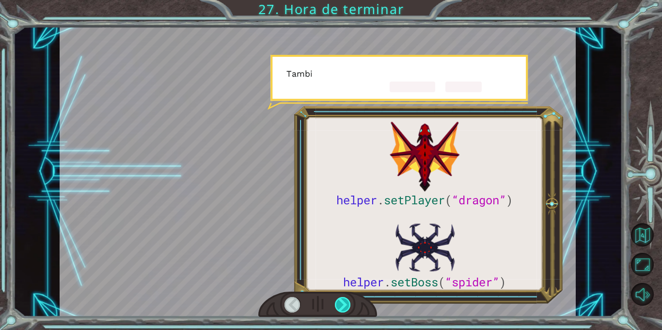
click at [338, 303] on div at bounding box center [343, 305] width 16 height 16
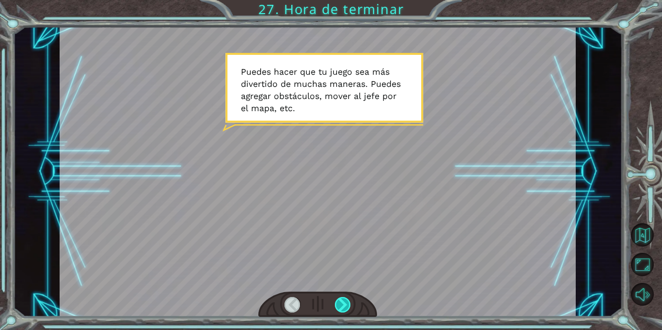
click at [339, 303] on div at bounding box center [343, 305] width 16 height 16
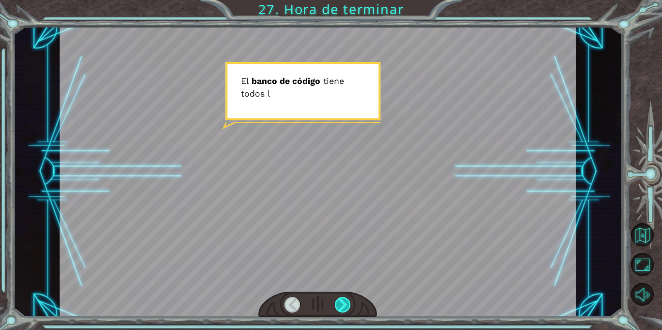
click at [340, 304] on div at bounding box center [343, 305] width 16 height 16
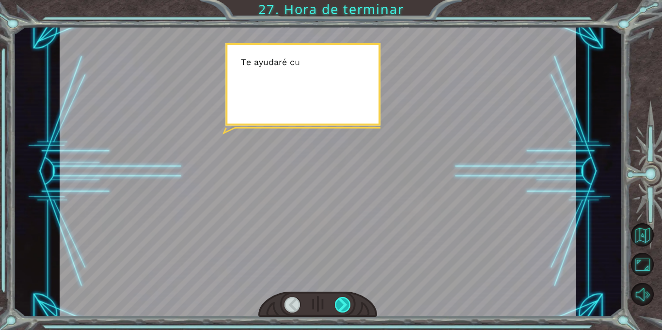
click at [340, 304] on div at bounding box center [343, 305] width 16 height 16
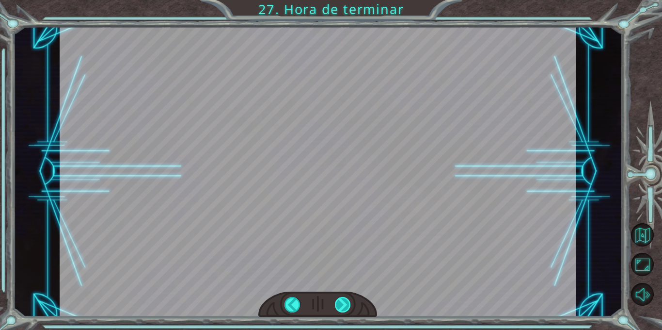
click at [340, 304] on div at bounding box center [343, 305] width 16 height 16
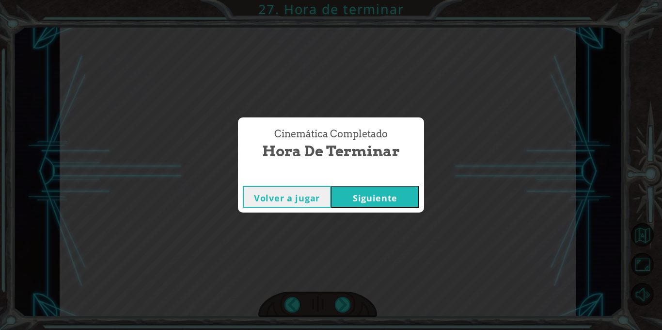
click at [388, 195] on button "Siguiente" at bounding box center [375, 197] width 88 height 22
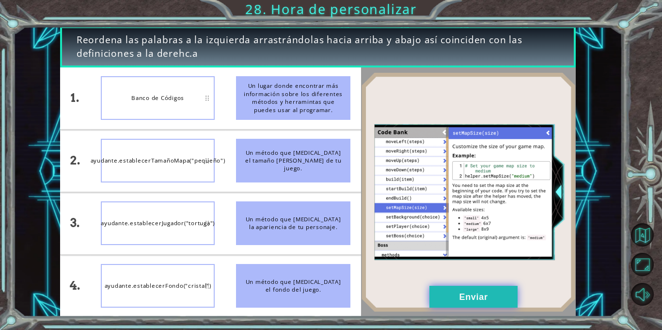
click at [450, 306] on button "Enviar" at bounding box center [474, 297] width 88 height 22
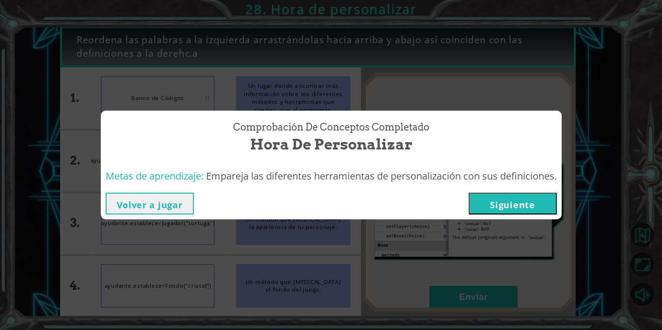
click at [477, 196] on button "Siguiente" at bounding box center [513, 203] width 88 height 22
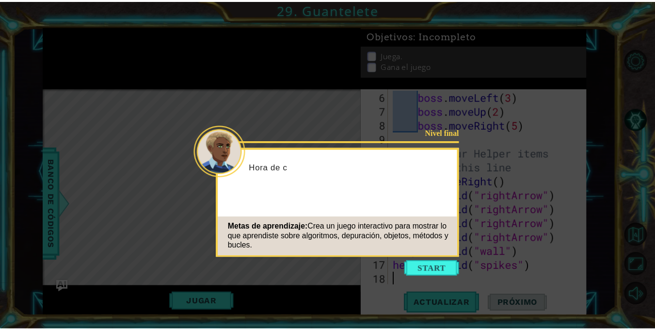
scroll to position [98, 0]
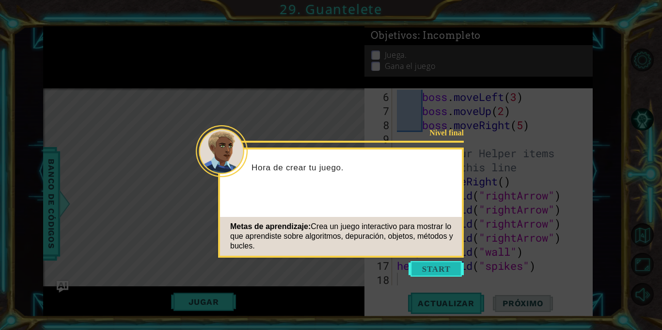
click at [439, 268] on button "Start" at bounding box center [436, 269] width 55 height 16
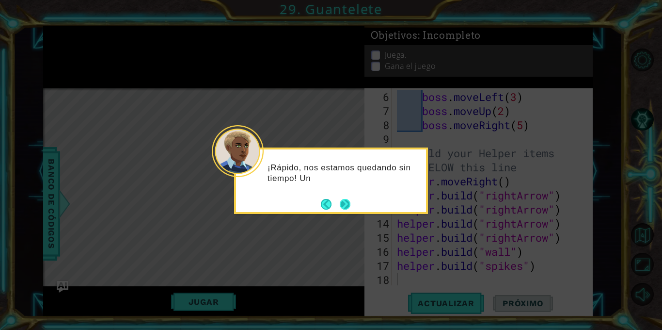
click at [350, 209] on button "Next" at bounding box center [345, 204] width 11 height 11
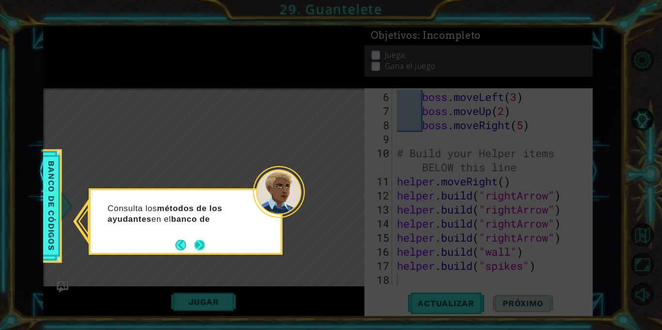
click at [194, 244] on button "Next" at bounding box center [199, 245] width 11 height 11
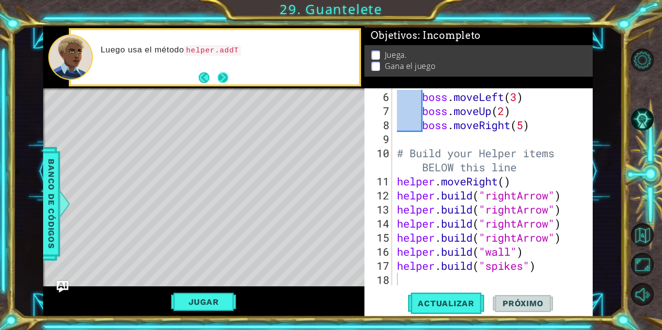
click at [220, 72] on button "Next" at bounding box center [223, 77] width 11 height 11
click at [220, 72] on footer at bounding box center [214, 77] width 30 height 15
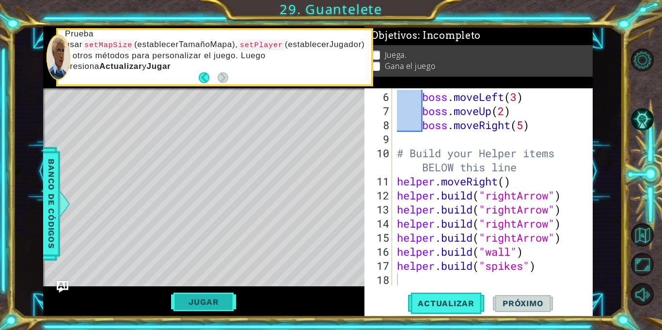
click at [204, 300] on button "Jugar" at bounding box center [203, 301] width 65 height 18
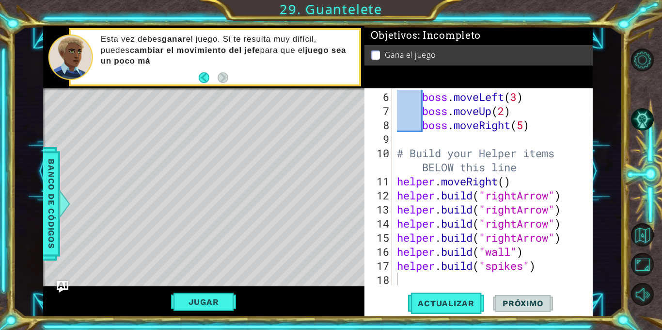
click at [243, 219] on div "Level Map" at bounding box center [267, 231] width 448 height 286
click at [242, 220] on div "Level Map" at bounding box center [267, 231] width 448 height 286
click at [183, 307] on button "Jugar" at bounding box center [203, 301] width 65 height 18
click at [512, 307] on span "Próximo" at bounding box center [523, 305] width 60 height 10
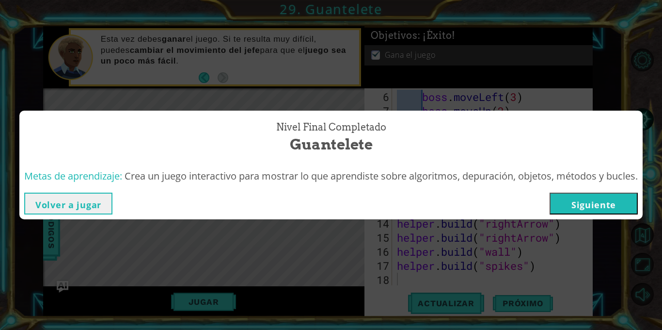
click at [593, 205] on button "Siguiente" at bounding box center [594, 203] width 88 height 22
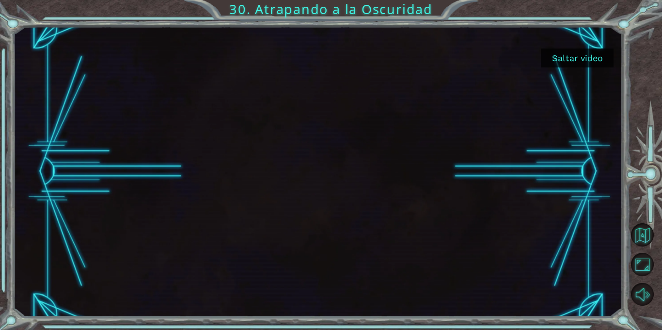
click at [603, 62] on button "Saltar video" at bounding box center [577, 57] width 73 height 19
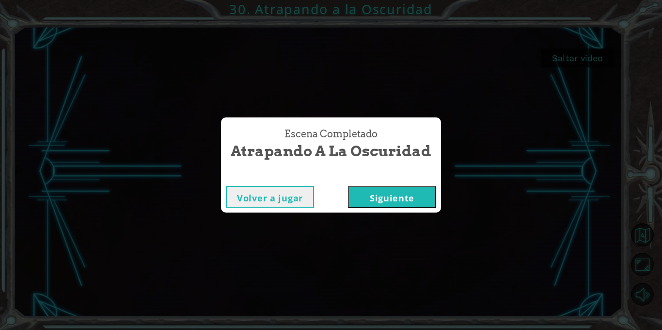
click at [395, 206] on button "Siguiente" at bounding box center [392, 197] width 88 height 22
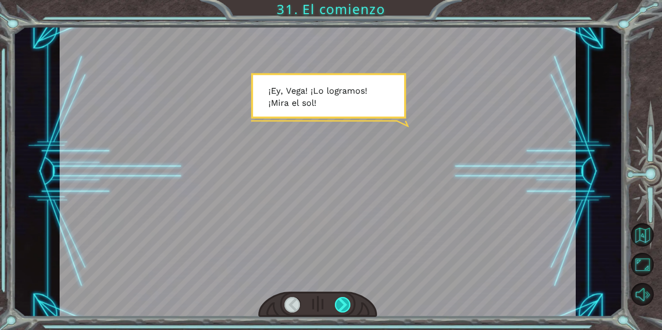
click at [341, 306] on div at bounding box center [343, 305] width 16 height 16
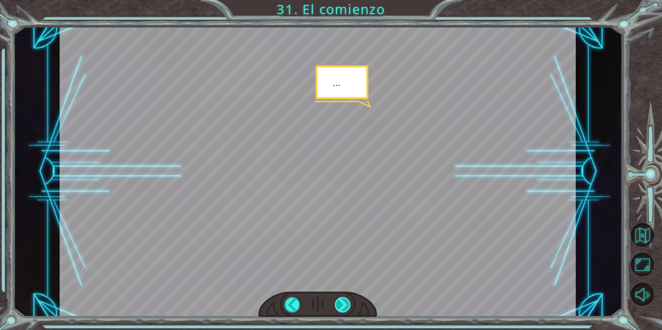
click at [341, 306] on div at bounding box center [343, 305] width 16 height 16
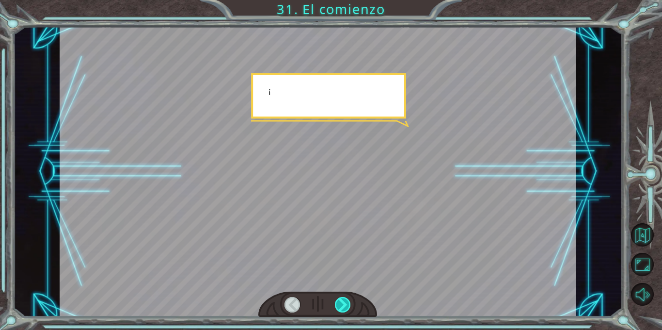
click at [341, 306] on div at bounding box center [343, 305] width 16 height 16
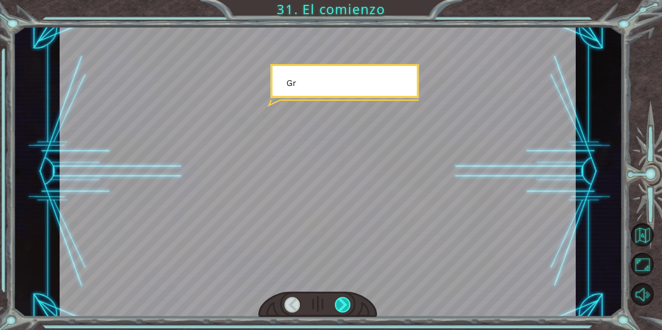
click at [341, 306] on div at bounding box center [343, 305] width 16 height 16
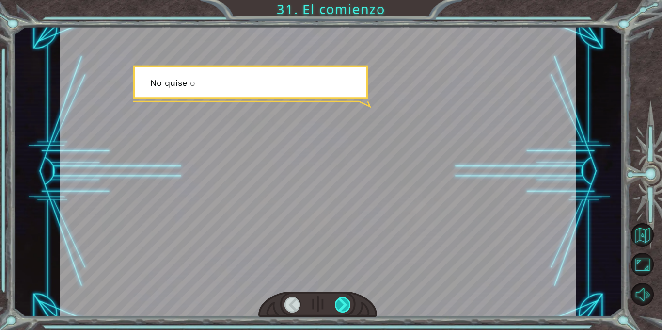
click at [342, 307] on div at bounding box center [343, 305] width 16 height 16
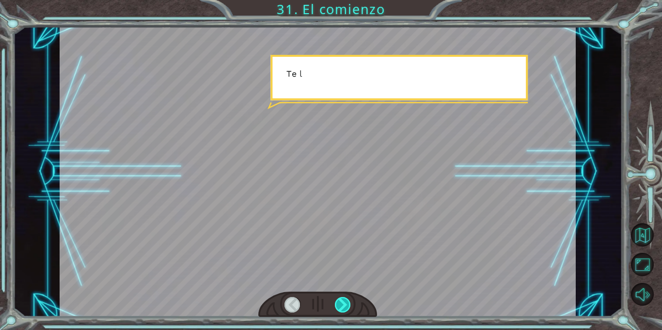
click at [342, 308] on div at bounding box center [343, 305] width 16 height 16
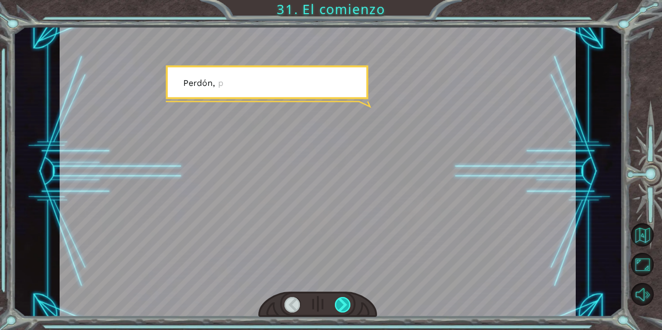
click at [342, 308] on div at bounding box center [343, 305] width 16 height 16
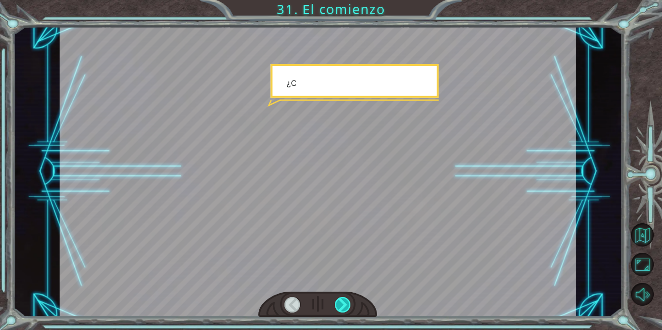
click at [342, 308] on div at bounding box center [343, 305] width 16 height 16
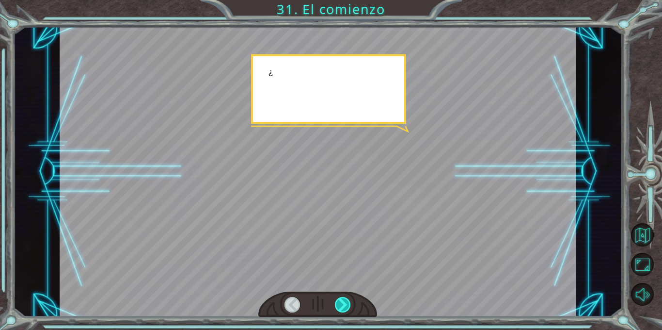
click at [342, 308] on div at bounding box center [343, 305] width 16 height 16
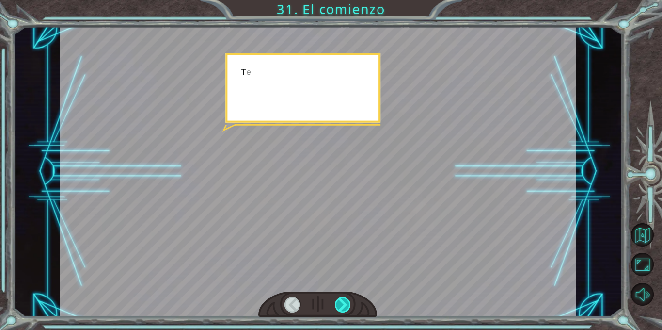
click at [342, 308] on div at bounding box center [343, 305] width 16 height 16
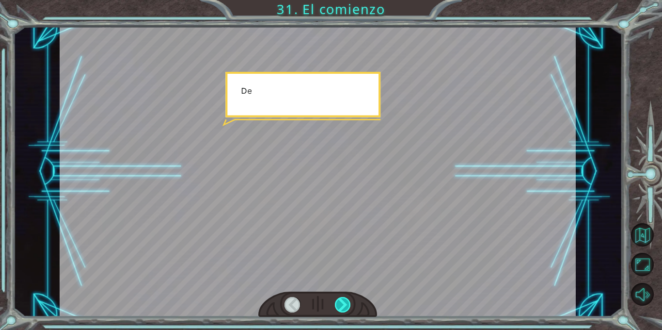
click at [342, 308] on div at bounding box center [343, 305] width 16 height 16
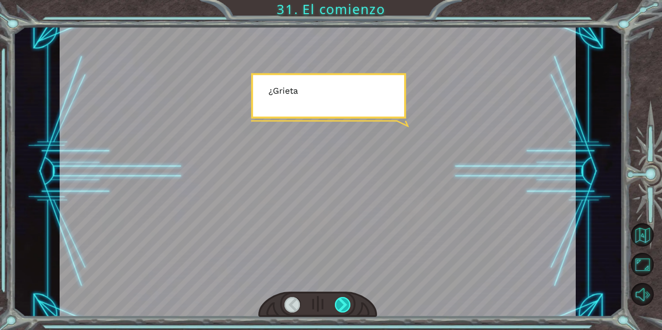
click at [342, 308] on div at bounding box center [343, 305] width 16 height 16
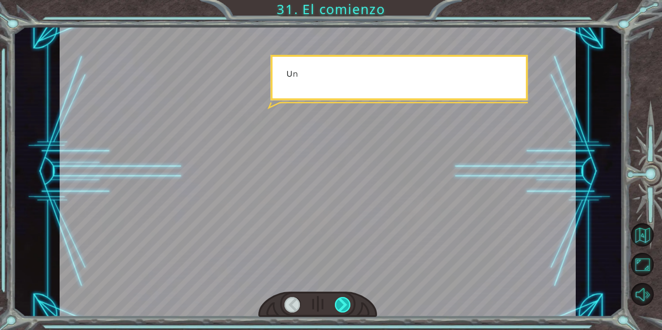
click at [342, 308] on div at bounding box center [343, 305] width 16 height 16
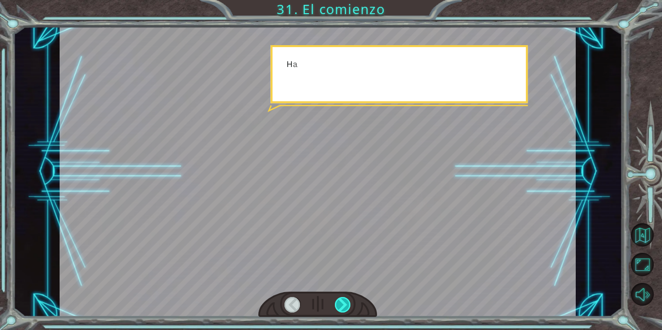
click at [342, 308] on div at bounding box center [343, 305] width 16 height 16
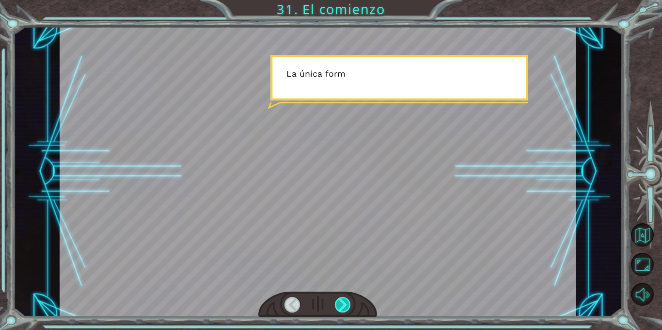
click at [342, 308] on div at bounding box center [343, 305] width 16 height 16
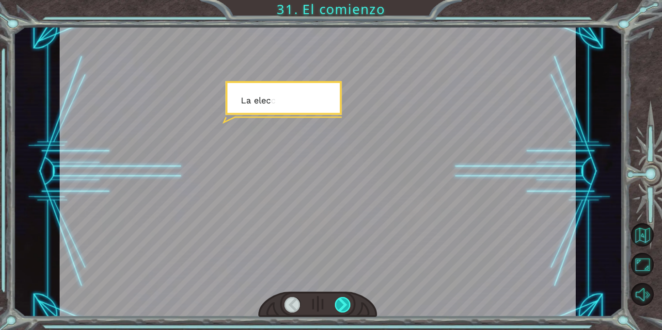
click at [342, 308] on div at bounding box center [343, 305] width 16 height 16
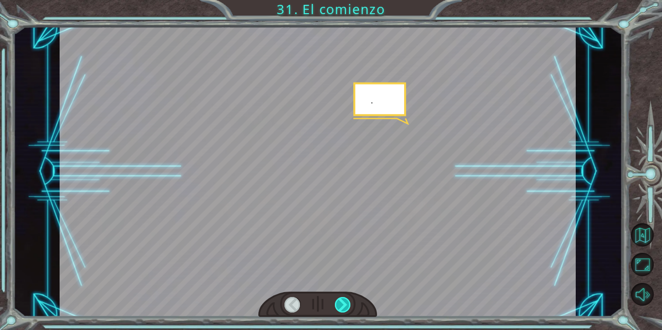
click at [342, 308] on div at bounding box center [343, 305] width 16 height 16
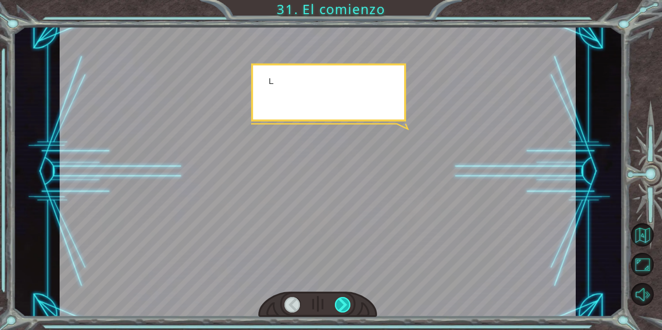
click at [342, 308] on div at bounding box center [343, 305] width 16 height 16
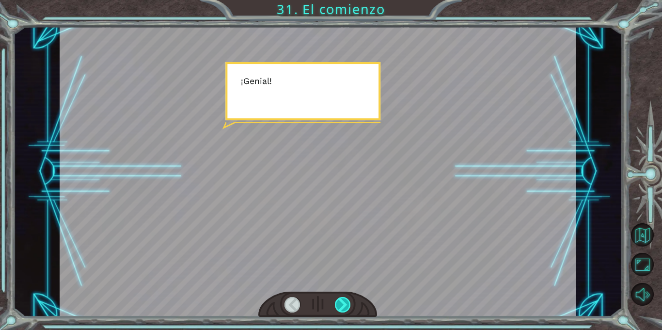
click at [342, 308] on div at bounding box center [343, 305] width 16 height 16
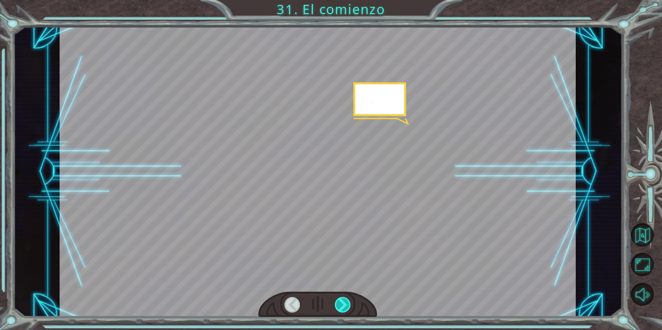
click at [342, 308] on div at bounding box center [343, 305] width 16 height 16
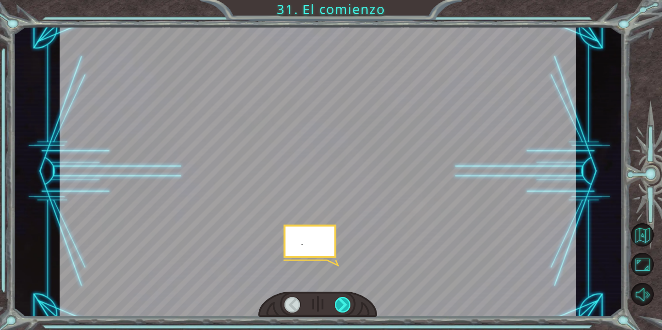
click at [342, 308] on div at bounding box center [343, 305] width 16 height 16
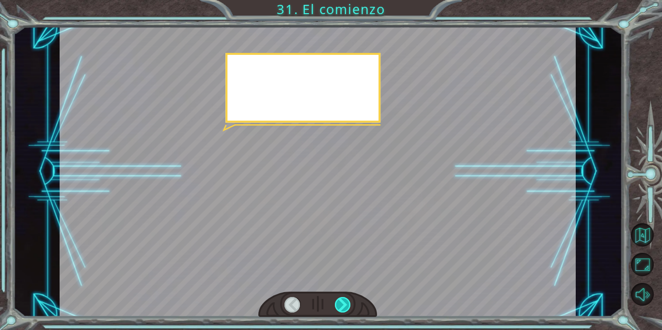
click at [342, 308] on div at bounding box center [343, 305] width 16 height 16
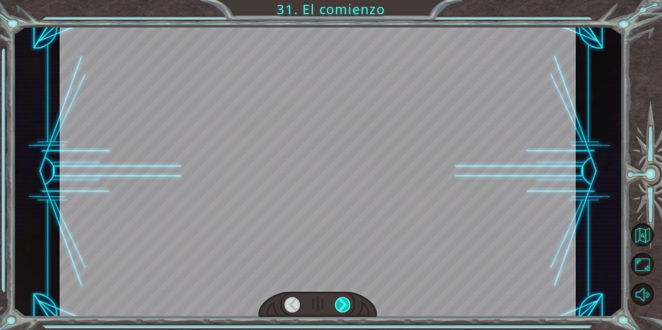
click at [342, 308] on div at bounding box center [343, 305] width 16 height 16
click at [338, 300] on div at bounding box center [343, 305] width 16 height 16
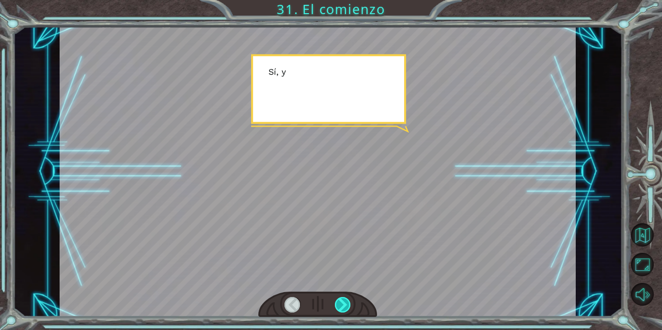
click at [338, 300] on div at bounding box center [343, 305] width 16 height 16
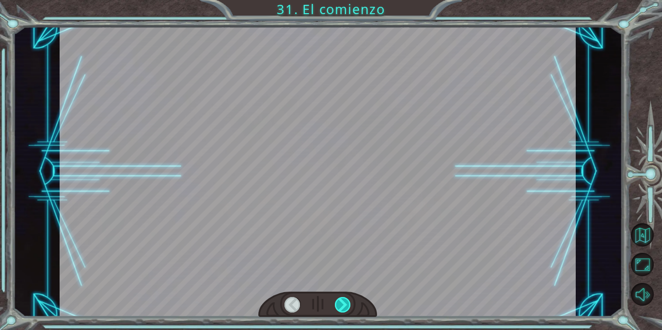
click at [338, 300] on div at bounding box center [343, 305] width 16 height 16
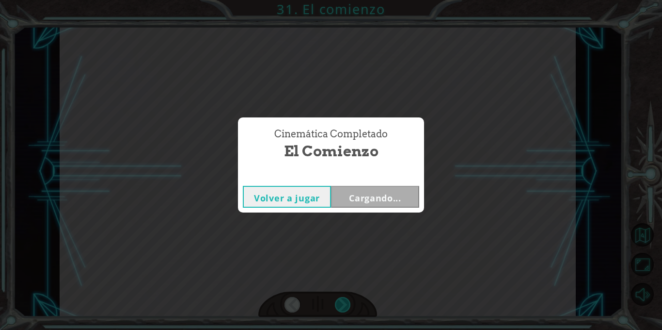
click at [338, 300] on div "Cinemática Completado El comienzo Volver a jugar Cargando..." at bounding box center [331, 165] width 662 height 330
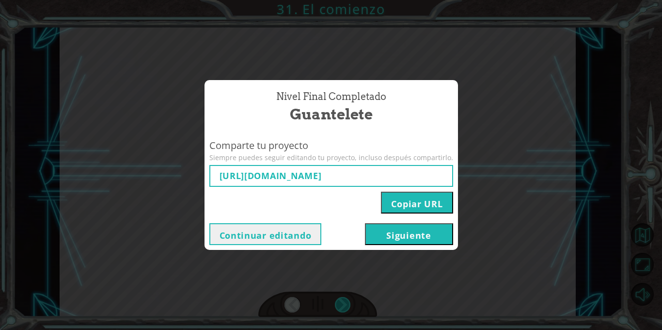
click at [338, 300] on div "Nivel final Completado Guantelete Comparte tu proyecto Siempre puedes seguir ed…" at bounding box center [331, 165] width 662 height 330
type input "[URL][DOMAIN_NAME]"
click at [356, 270] on div "Nivel final Completado Guantelete Comparte tu proyecto Siempre puedes seguir ed…" at bounding box center [331, 165] width 662 height 330
click at [386, 246] on div "Continuar editando [GEOGRAPHIC_DATA]" at bounding box center [332, 234] width 254 height 32
click at [401, 235] on button "Siguiente" at bounding box center [409, 234] width 88 height 22
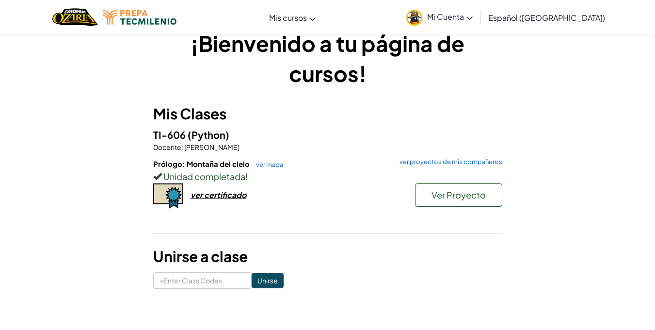
scroll to position [21, 0]
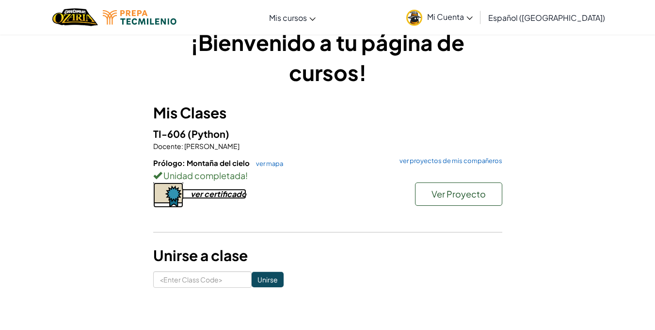
click at [237, 192] on div "ver certificado" at bounding box center [219, 194] width 56 height 10
